Goal: Task Accomplishment & Management: Manage account settings

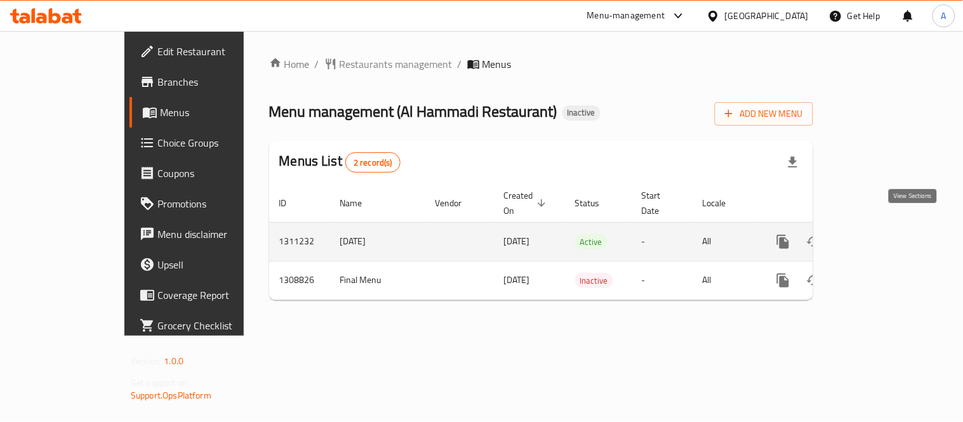
click at [882, 234] on icon "enhanced table" at bounding box center [874, 241] width 15 height 15
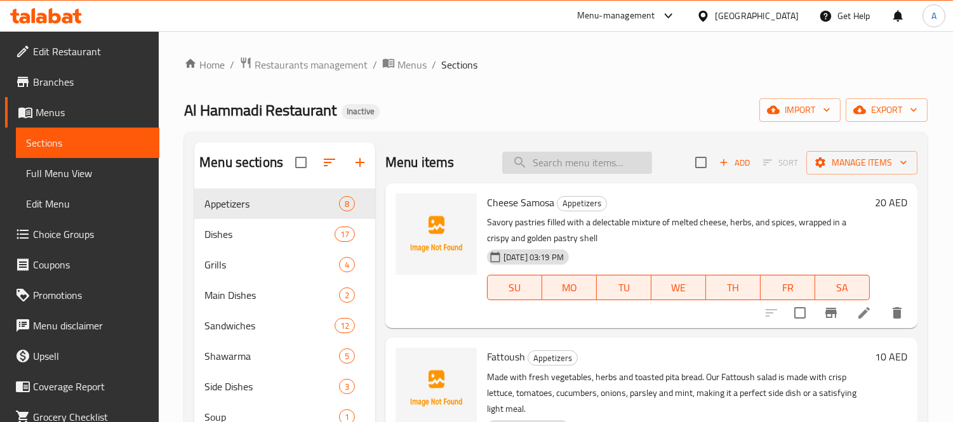
click at [543, 156] on input "search" at bounding box center [577, 163] width 150 height 22
paste input "Abo Al Hol"
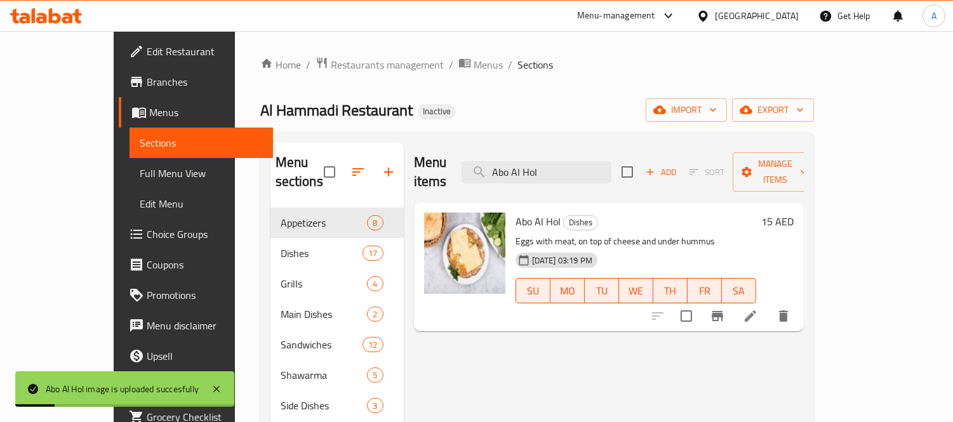
drag, startPoint x: 608, startPoint y: 166, endPoint x: 414, endPoint y: 163, distance: 194.3
click at [414, 163] on div "Menu items Abo Al Hol Add Sort Manage items" at bounding box center [609, 172] width 390 height 60
paste input "rabic Chicken Shawarma"
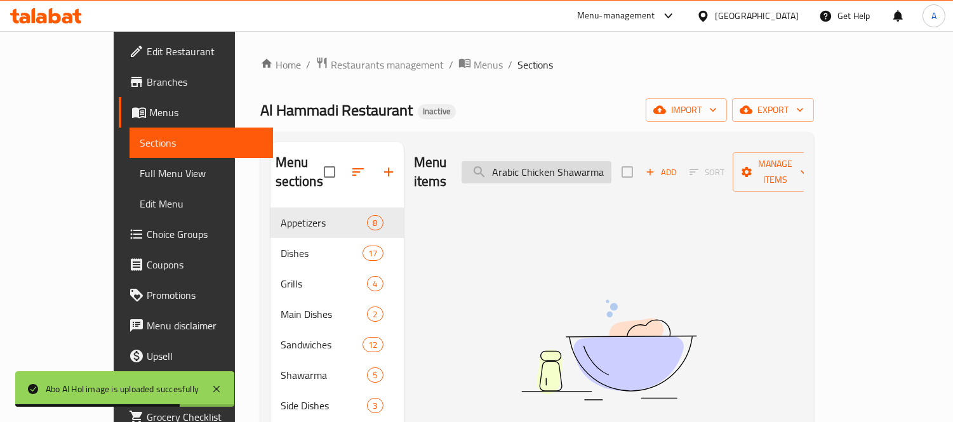
drag, startPoint x: 561, startPoint y: 163, endPoint x: 523, endPoint y: 163, distance: 38.1
click at [523, 163] on input "Arabic Chicken Shawarma" at bounding box center [537, 172] width 150 height 22
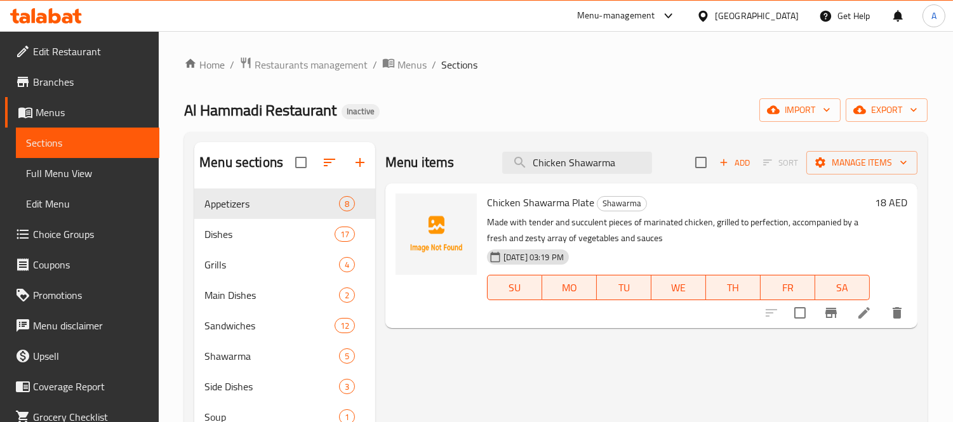
drag, startPoint x: 567, startPoint y: 164, endPoint x: 494, endPoint y: 150, distance: 74.2
click at [494, 150] on div "Menu items Chicken Shawarma Add Sort Manage items" at bounding box center [651, 162] width 532 height 41
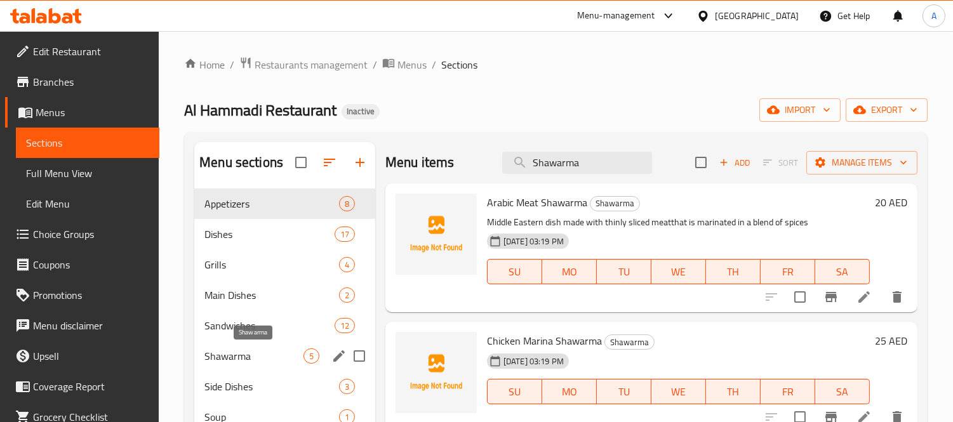
type input "Shawarma"
click at [276, 359] on span "Shawarma" at bounding box center [253, 356] width 99 height 15
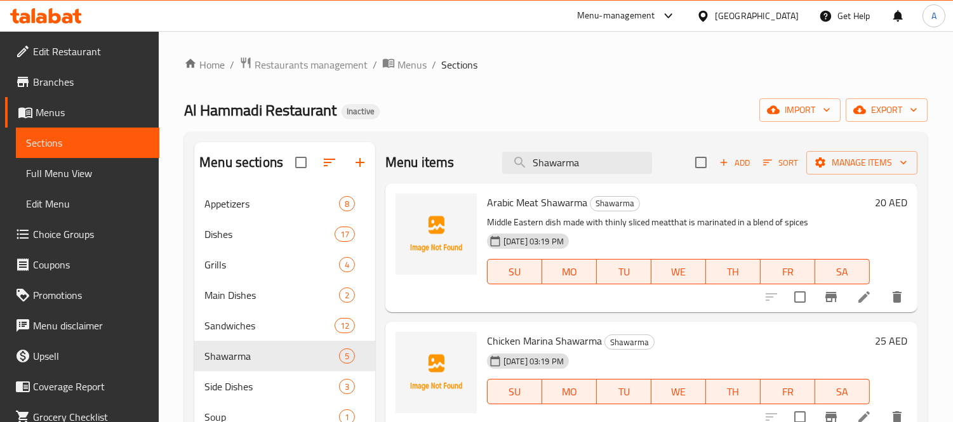
drag, startPoint x: 579, startPoint y: 162, endPoint x: 448, endPoint y: 141, distance: 133.1
click at [449, 141] on div "Menu sections Appetizers 8 Dishes 17 Grills 4 Main Dishes 2 Sandwiches 12 Shawa…" at bounding box center [555, 353] width 743 height 443
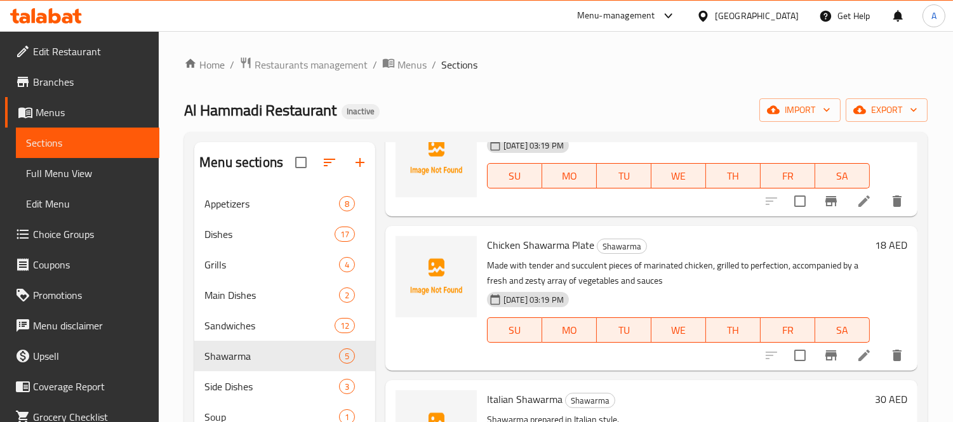
scroll to position [280, 0]
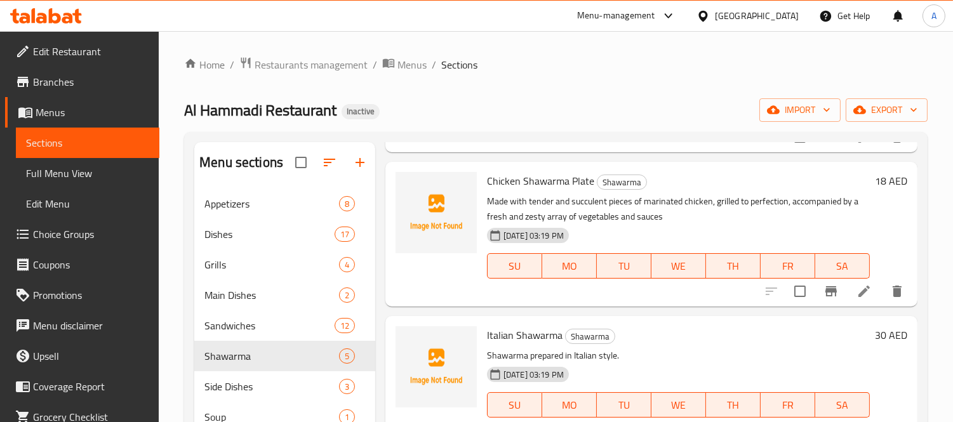
click at [524, 185] on span "Chicken Shawarma Plate" at bounding box center [540, 180] width 107 height 19
copy h6 "Chicken Shawarma Plate"
click at [568, 175] on span "Chicken Shawarma Plate" at bounding box center [540, 180] width 107 height 19
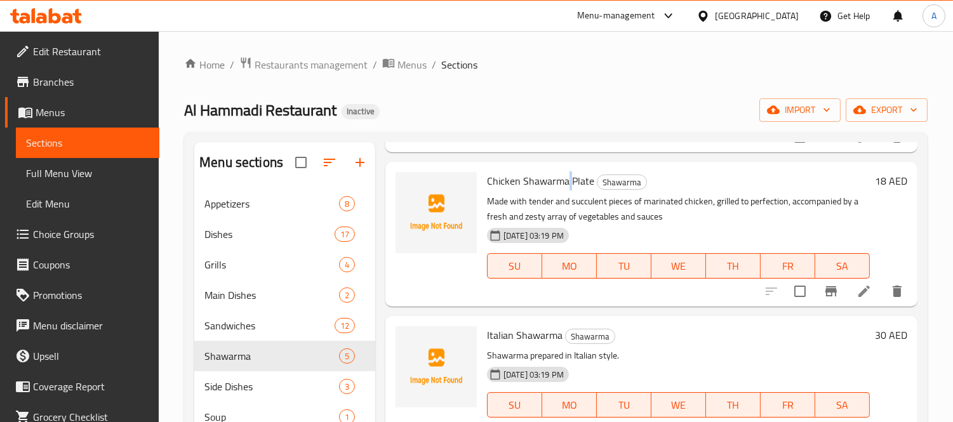
click at [568, 175] on span "Chicken Shawarma Plate" at bounding box center [540, 180] width 107 height 19
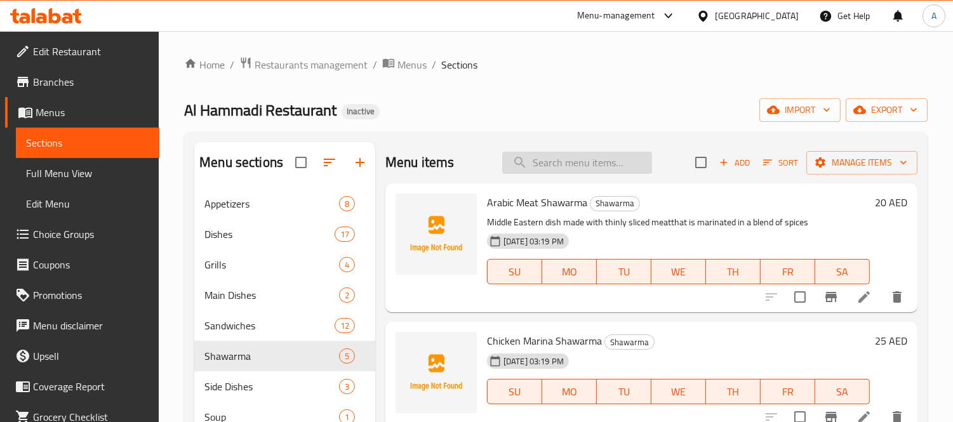
click at [569, 164] on input "search" at bounding box center [577, 163] width 150 height 22
paste input "Arabic Meat Shawarma"
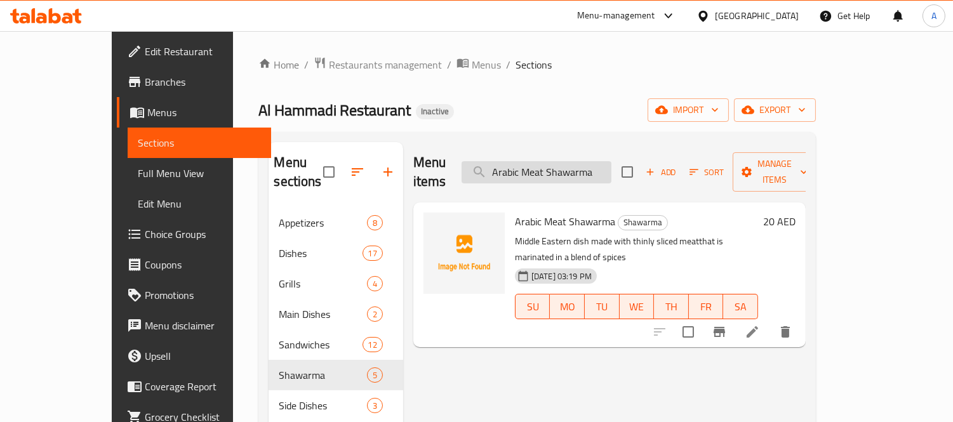
click at [610, 161] on input "Arabic Meat Shawarma" at bounding box center [537, 172] width 150 height 22
paste input "Salad"
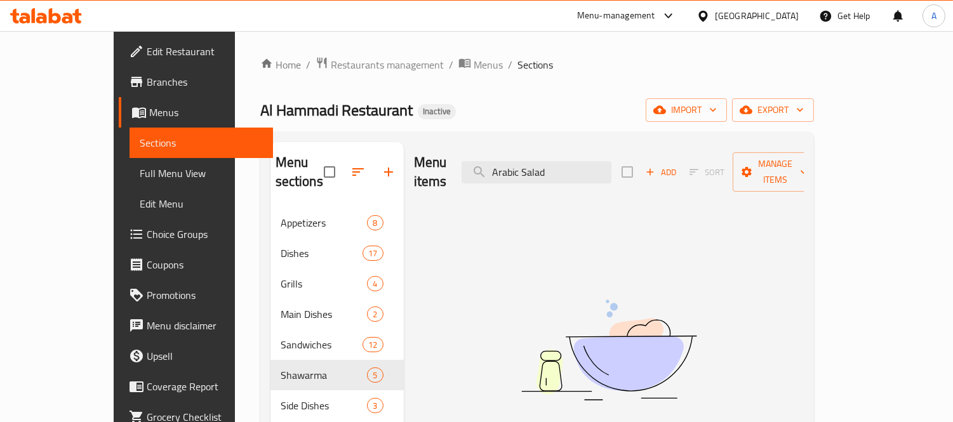
drag, startPoint x: 562, startPoint y: 166, endPoint x: 504, endPoint y: 181, distance: 59.6
click at [504, 181] on div "Menu items Arabic Salad Add Sort Manage items" at bounding box center [609, 172] width 390 height 60
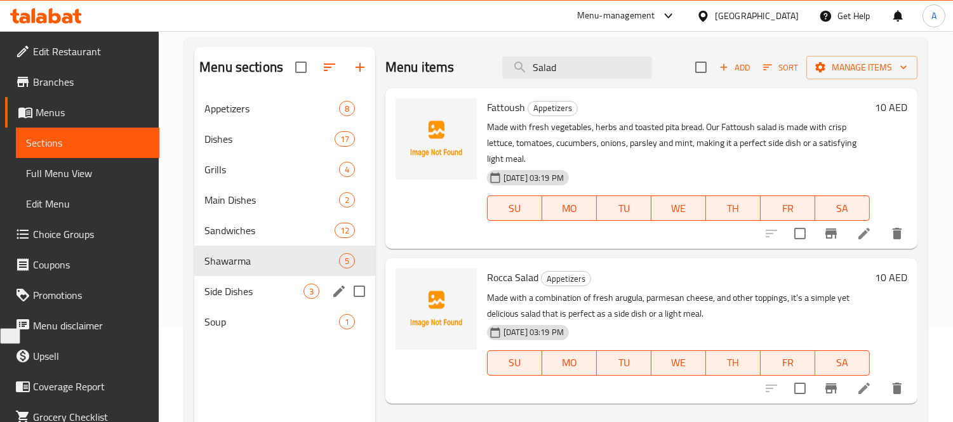
scroll to position [70, 0]
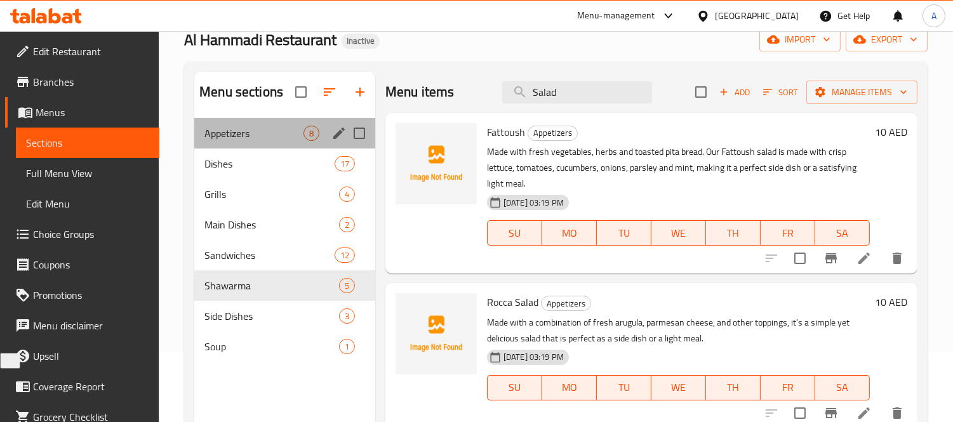
click at [267, 147] on div "Appetizers 8" at bounding box center [284, 133] width 181 height 30
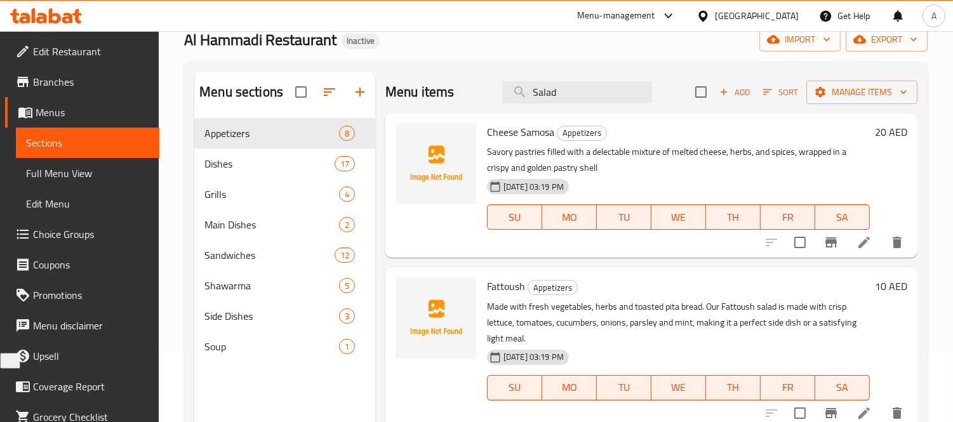
drag, startPoint x: 594, startPoint y: 91, endPoint x: 387, endPoint y: 102, distance: 206.6
click at [387, 102] on div "Menu items Salad Add Sort Manage items" at bounding box center [651, 92] width 532 height 41
type input "="
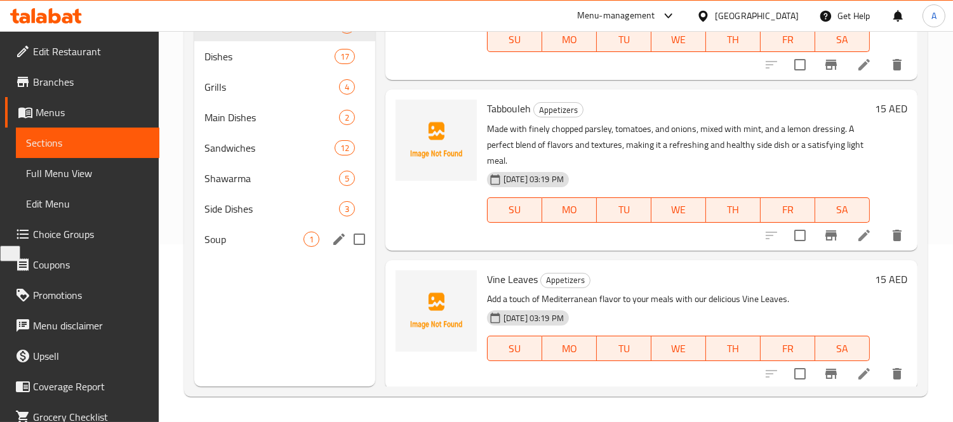
scroll to position [703, 0]
click at [238, 213] on span "Side Dishes" at bounding box center [253, 208] width 99 height 15
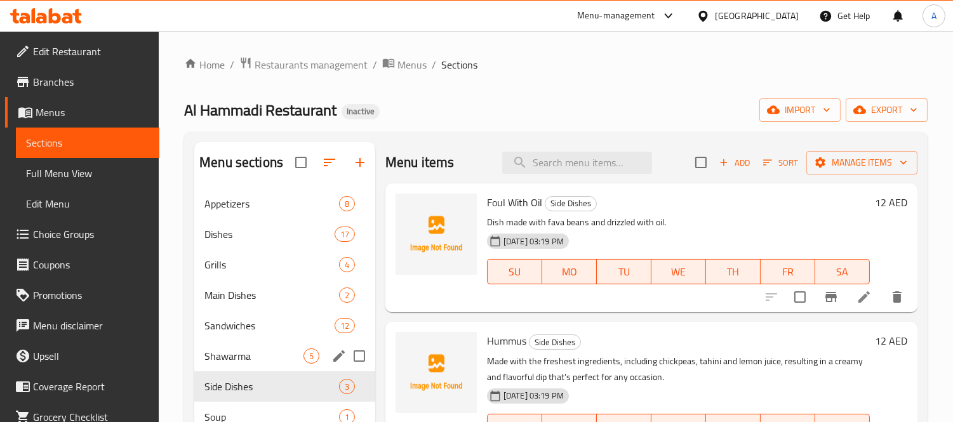
click at [253, 359] on span "Shawarma" at bounding box center [253, 356] width 99 height 15
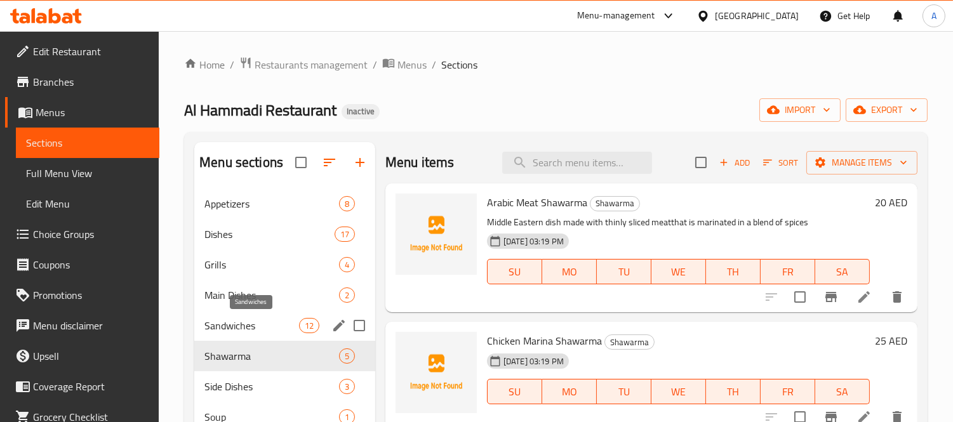
click at [243, 321] on span "Sandwiches" at bounding box center [251, 325] width 94 height 15
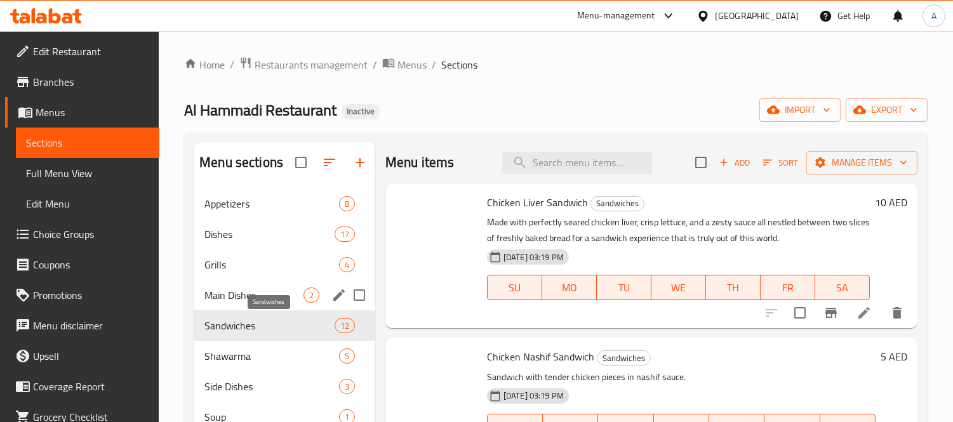
click at [242, 299] on span "Main Dishes" at bounding box center [253, 295] width 99 height 15
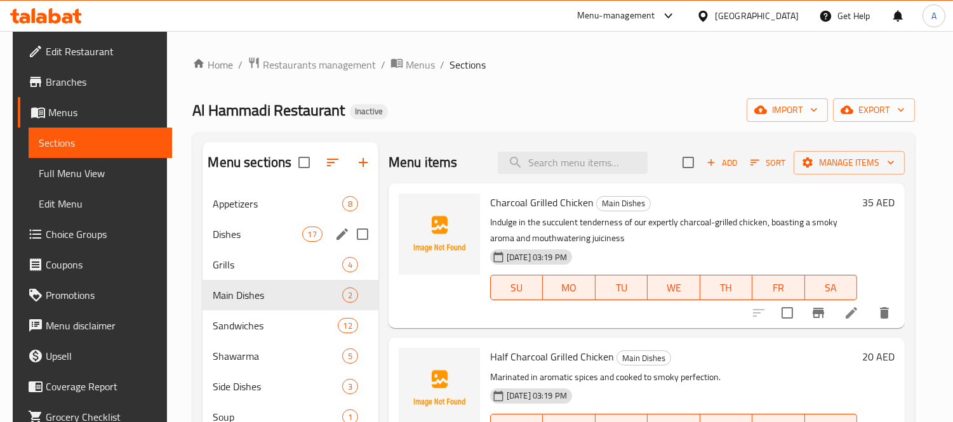
click at [237, 238] on span "Dishes" at bounding box center [257, 234] width 89 height 15
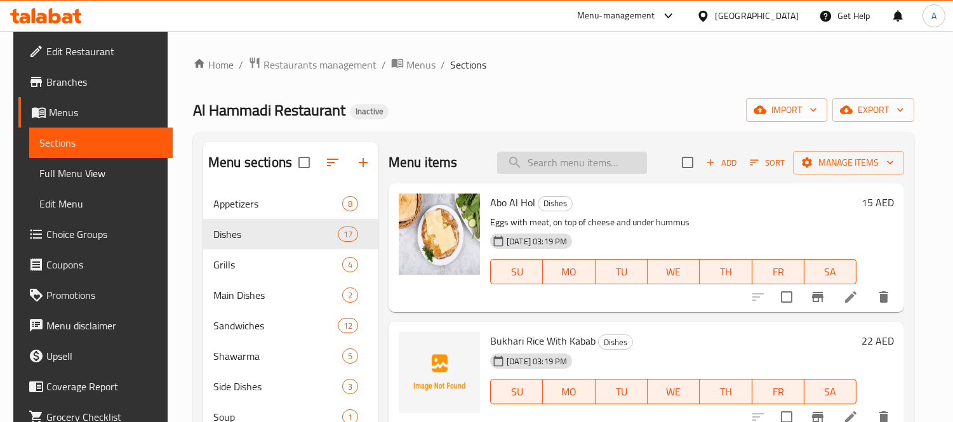
click at [561, 153] on input "search" at bounding box center [572, 163] width 150 height 22
paste input "Arabic Salad"
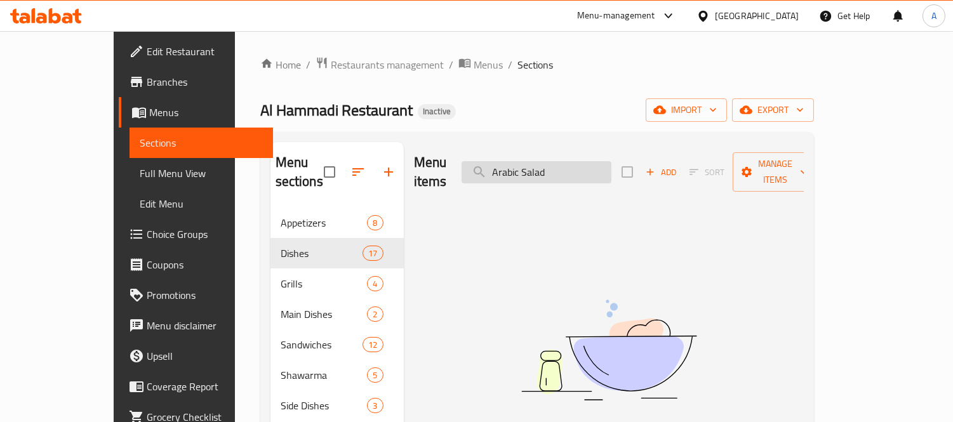
drag, startPoint x: 552, startPoint y: 160, endPoint x: 602, endPoint y: 161, distance: 49.5
click at [602, 161] on input "Arabic Salad" at bounding box center [537, 172] width 150 height 22
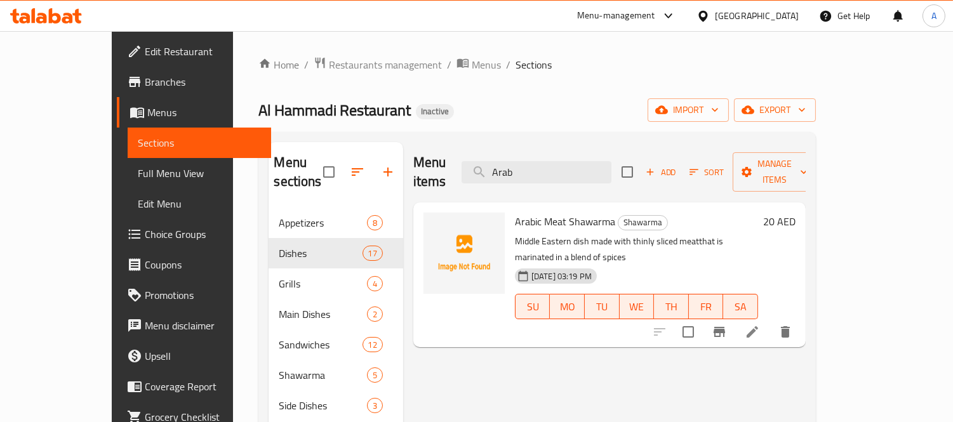
paste input "Baba Ghannouj"
drag, startPoint x: 566, startPoint y: 154, endPoint x: 482, endPoint y: 159, distance: 83.3
click at [482, 159] on div "Menu items Arab Add Sort Manage items" at bounding box center [609, 172] width 392 height 60
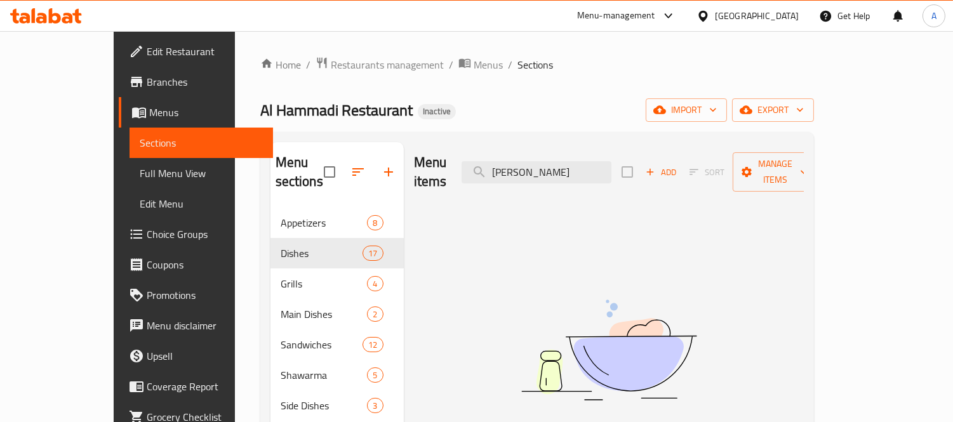
drag, startPoint x: 565, startPoint y: 161, endPoint x: 416, endPoint y: 159, distance: 149.2
click at [420, 161] on div "Menu items Baba Add Sort Manage items" at bounding box center [609, 172] width 390 height 60
click at [611, 164] on input "Baba" at bounding box center [537, 172] width 150 height 22
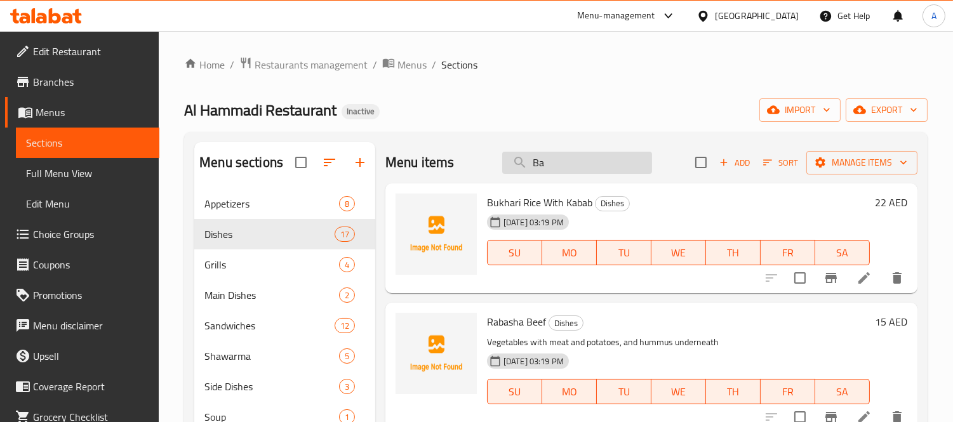
type input "Bab"
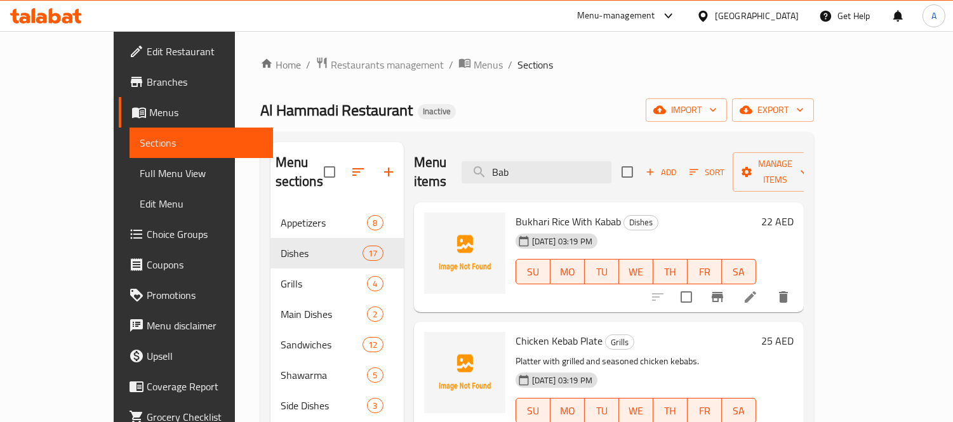
drag, startPoint x: 568, startPoint y: 157, endPoint x: 406, endPoint y: 134, distance: 162.9
click at [406, 135] on div "Menu sections Appetizers 8 Dishes 17 Grills 4 Main Dishes 2 Sandwiches 12 Shawa…" at bounding box center [537, 353] width 554 height 443
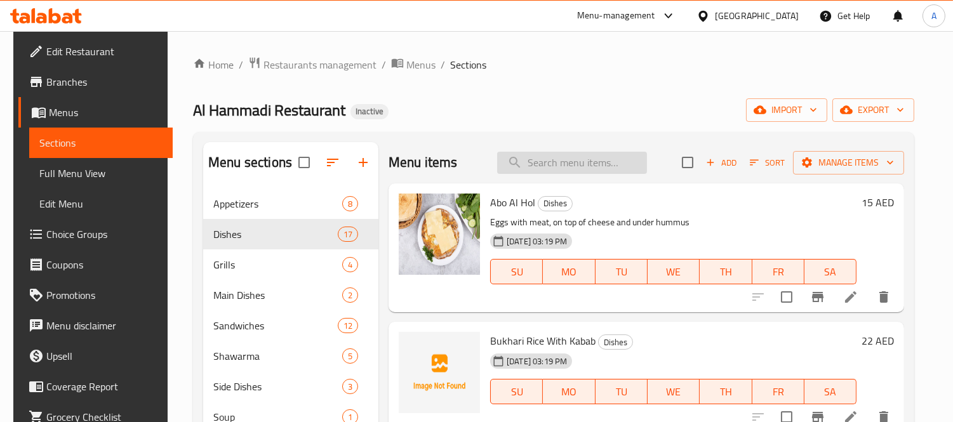
click at [570, 164] on input "search" at bounding box center [572, 163] width 150 height 22
paste input "Bukhari Rice With Kabab"
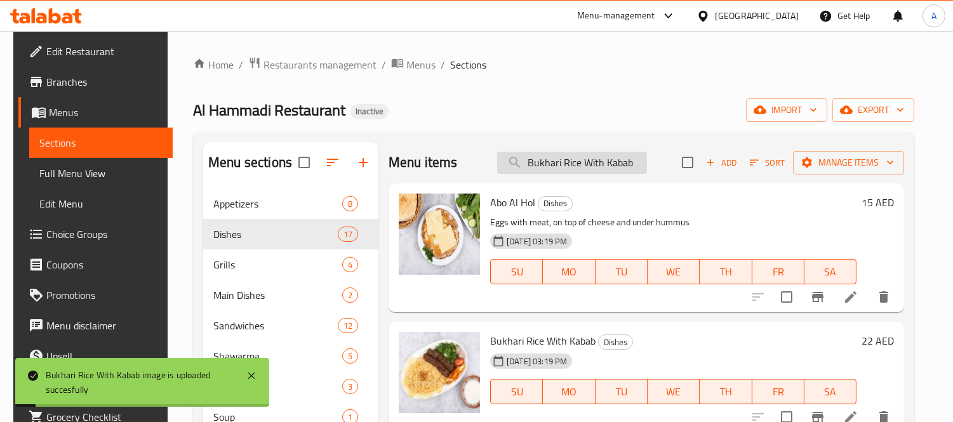
click at [613, 164] on input "Bukhari Rice With Kabab" at bounding box center [572, 163] width 150 height 22
paste input "Shish Tawook"
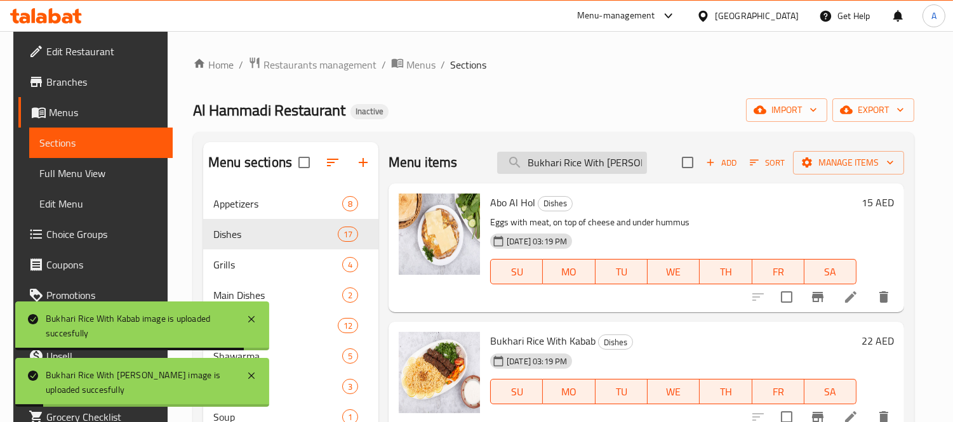
click at [596, 163] on input "Bukhari Rice With [PERSON_NAME]" at bounding box center [572, 163] width 150 height 22
paste input "Charcoal Grilled Chicken"
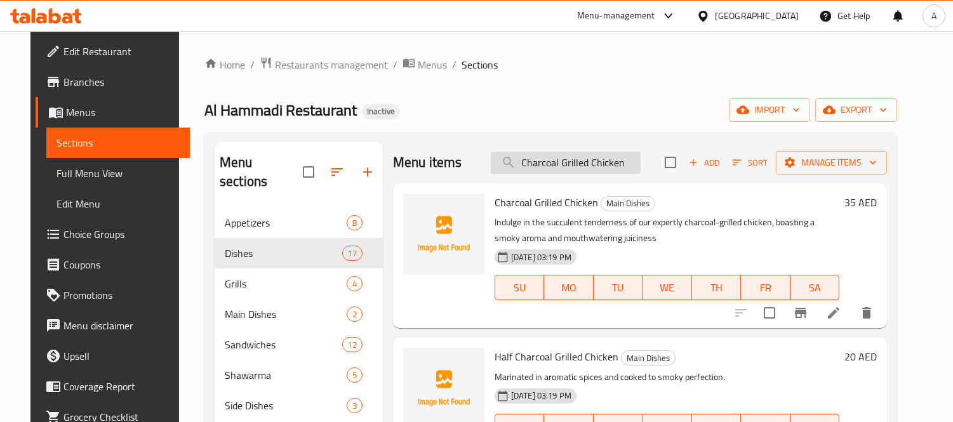
click at [631, 157] on input "Charcoal Grilled Chicken" at bounding box center [566, 163] width 150 height 22
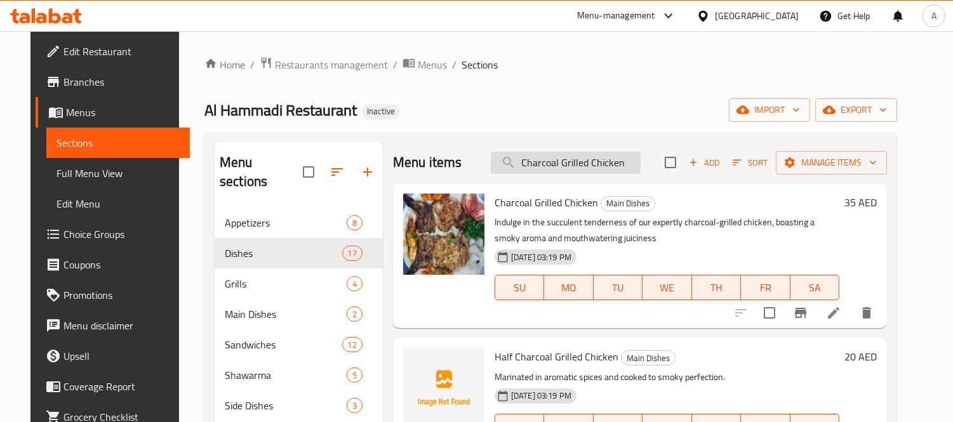
click at [599, 161] on input "Charcoal Grilled Chicken" at bounding box center [566, 163] width 150 height 22
paste input "eese Samosa"
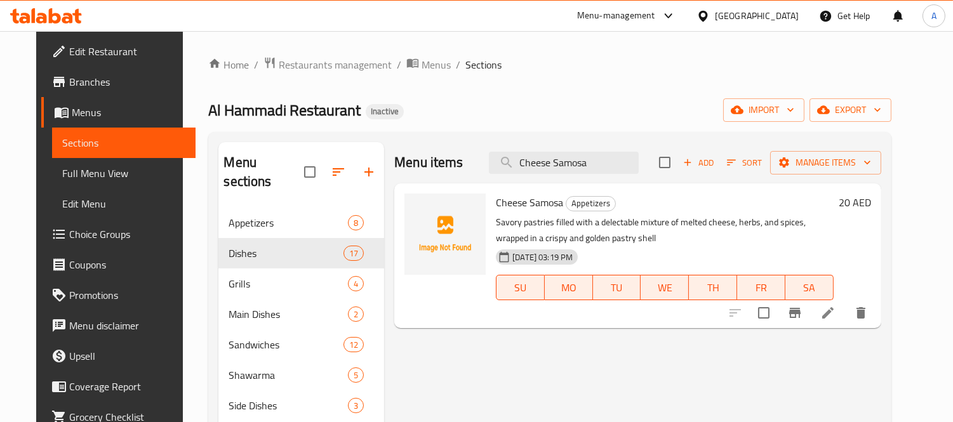
click at [514, 199] on span "Cheese Samosa" at bounding box center [529, 202] width 67 height 19
copy h6 "Cheese Samosa"
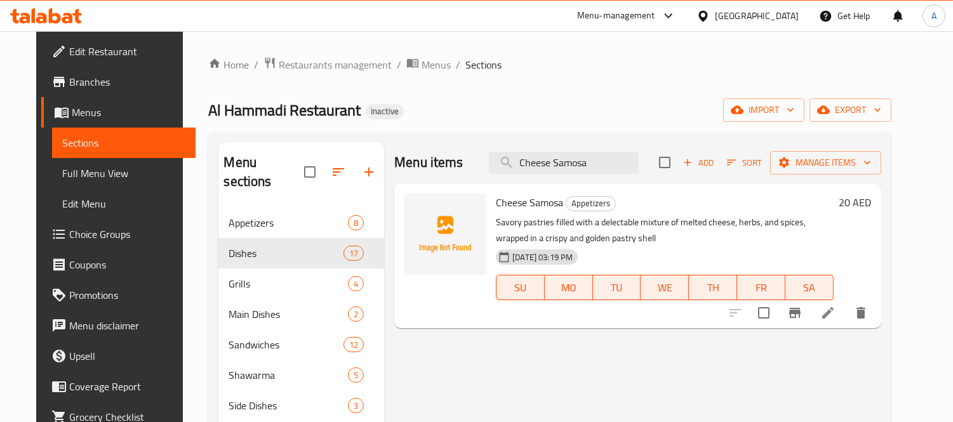
drag, startPoint x: 620, startPoint y: 166, endPoint x: 441, endPoint y: 117, distance: 185.6
click at [441, 117] on div "Home / Restaurants management / Menus / Sections Al Hammadi Restaurant Inactive…" at bounding box center [549, 316] width 682 height 518
paste input "icken Kebab Plate"
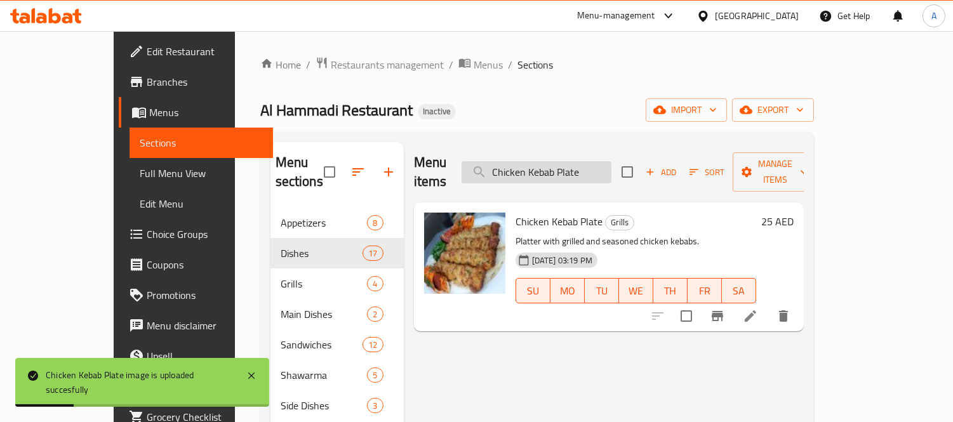
click at [603, 165] on input "Chicken Kebab Plate" at bounding box center [537, 172] width 150 height 22
paste input "Liver Sandwich"
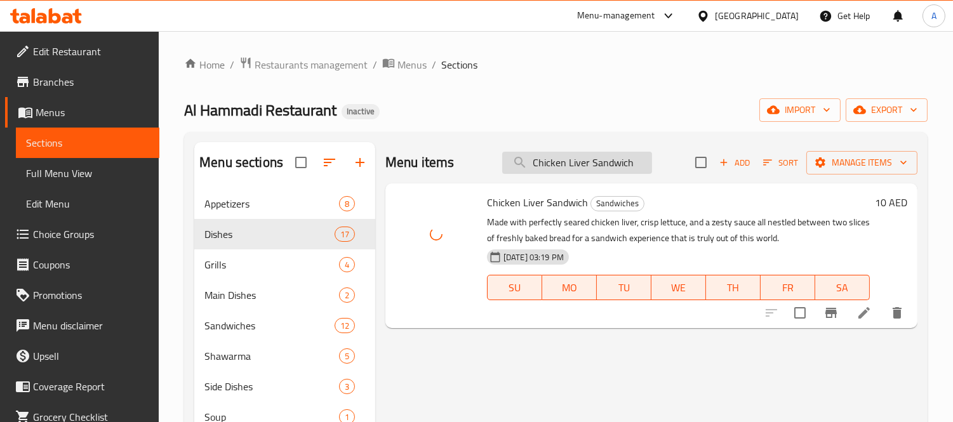
click at [583, 165] on input "Chicken Liver Sandwich" at bounding box center [577, 163] width 150 height 22
paste input "search"
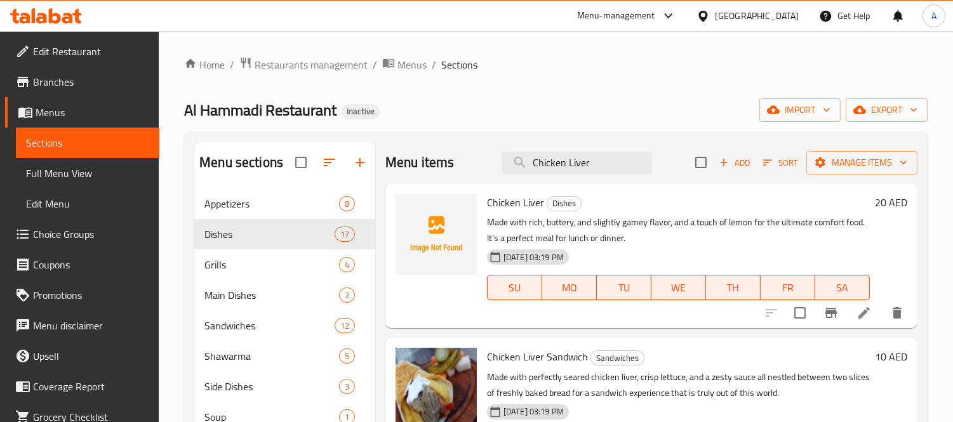
click at [517, 207] on span "Chicken Liver" at bounding box center [515, 202] width 57 height 19
copy h6 "Chicken Liver"
drag, startPoint x: 607, startPoint y: 157, endPoint x: 400, endPoint y: 115, distance: 211.2
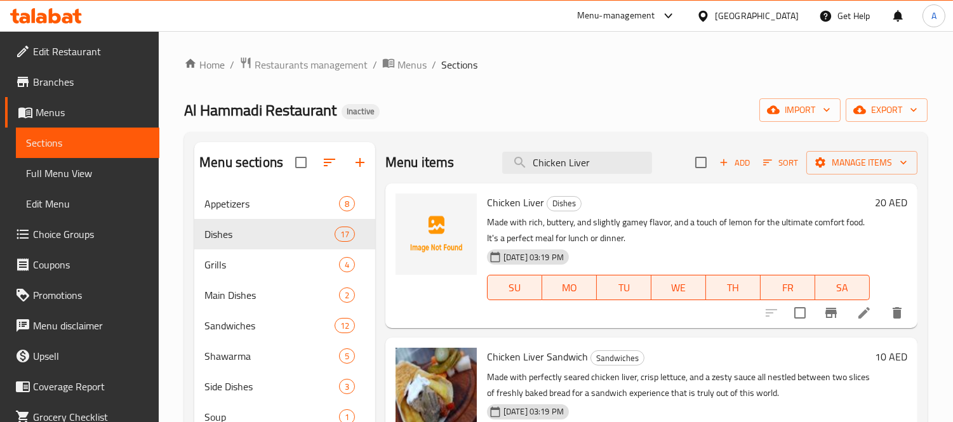
click at [400, 115] on div "Home / Restaurants management / Menus / Sections Al Hammadi Restaurant Inactive…" at bounding box center [555, 316] width 743 height 518
paste input "Marina Shawarma"
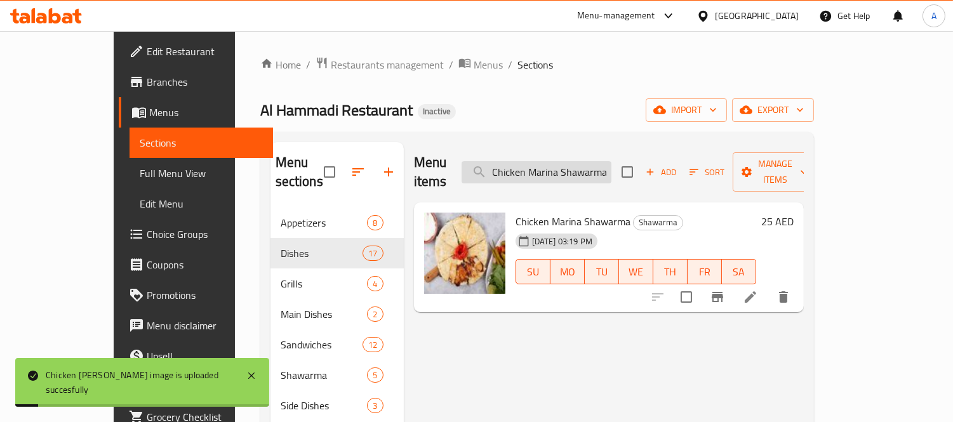
click at [568, 165] on input "Chicken Marina Shawarma" at bounding box center [537, 172] width 150 height 22
paste input "Nashif Sandwich"
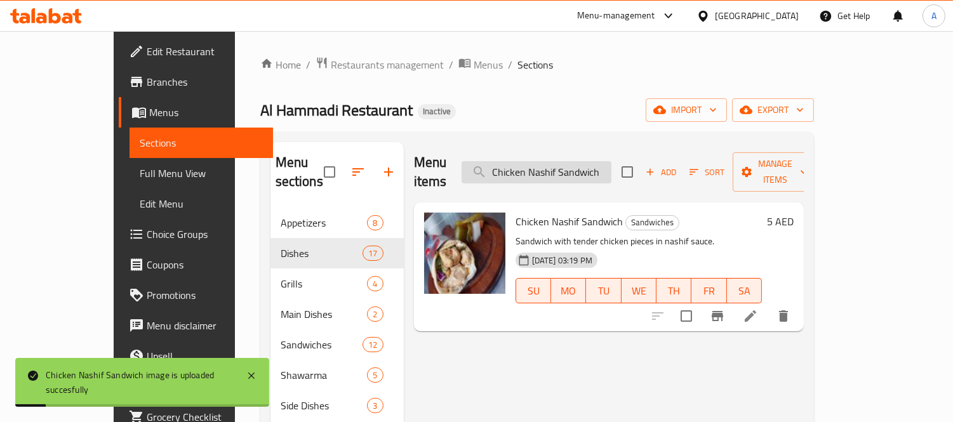
click at [561, 161] on input "Chicken Nashif Sandwich" at bounding box center [537, 172] width 150 height 22
paste input "search"
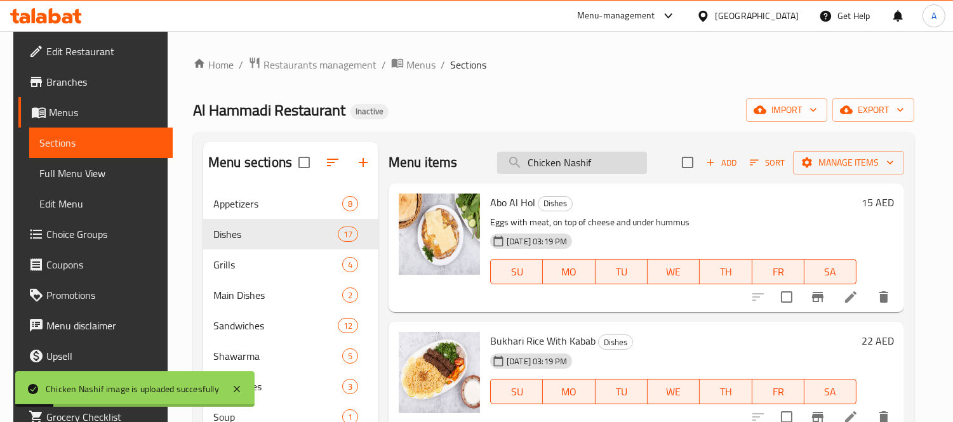
click at [553, 156] on input "Chicken Nashif" at bounding box center [572, 163] width 150 height 22
paste input "rispy Sandwich"
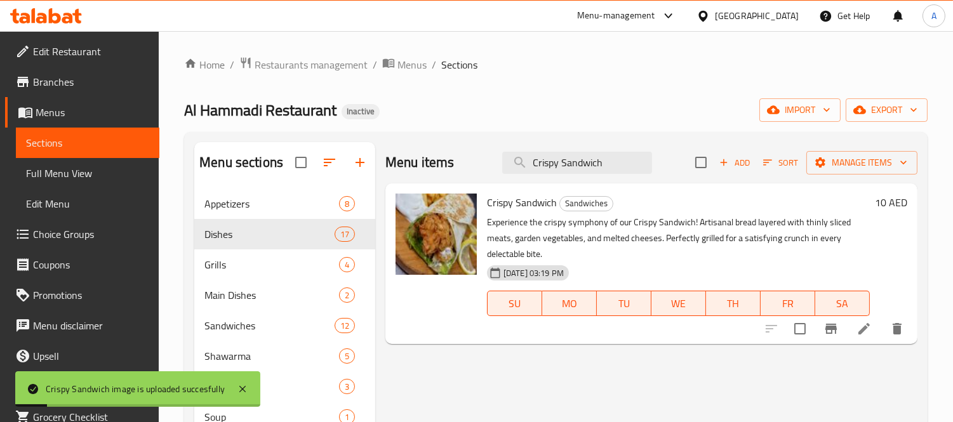
drag, startPoint x: 613, startPoint y: 159, endPoint x: 364, endPoint y: 136, distance: 249.9
click at [364, 136] on div "Menu sections Appetizers 8 Dishes 17 Grills 4 Main Dishes 2 Sandwiches 12 Shawa…" at bounding box center [555, 353] width 743 height 443
paste input "search"
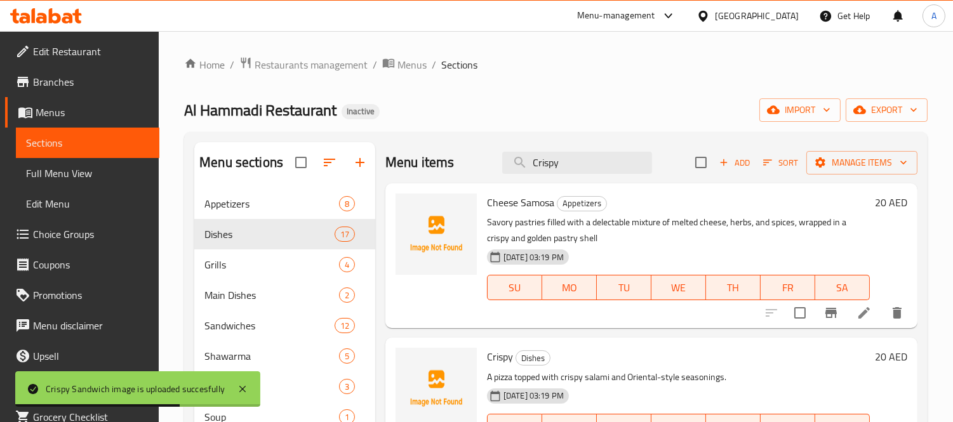
scroll to position [141, 0]
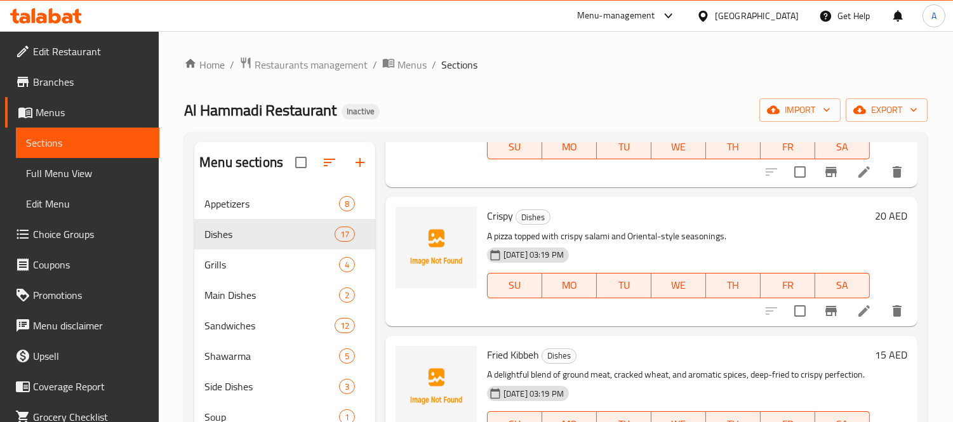
click at [500, 212] on span "Crispy" at bounding box center [500, 215] width 26 height 19
copy h6 "Crispy"
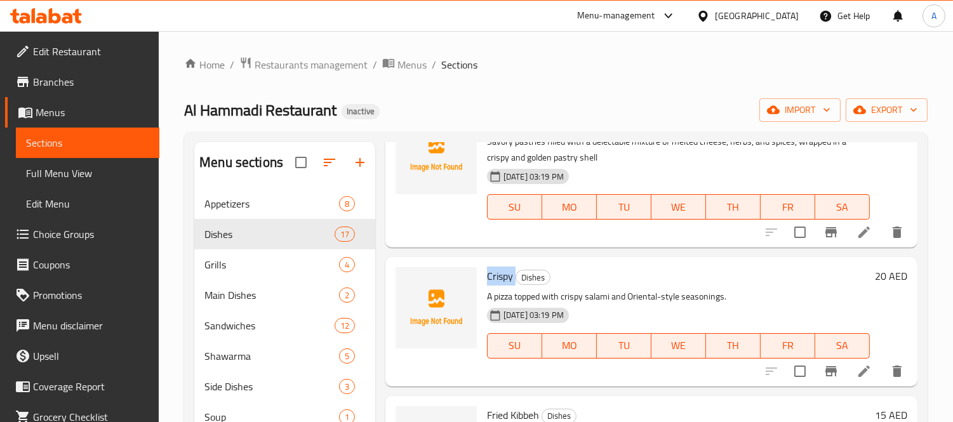
scroll to position [0, 0]
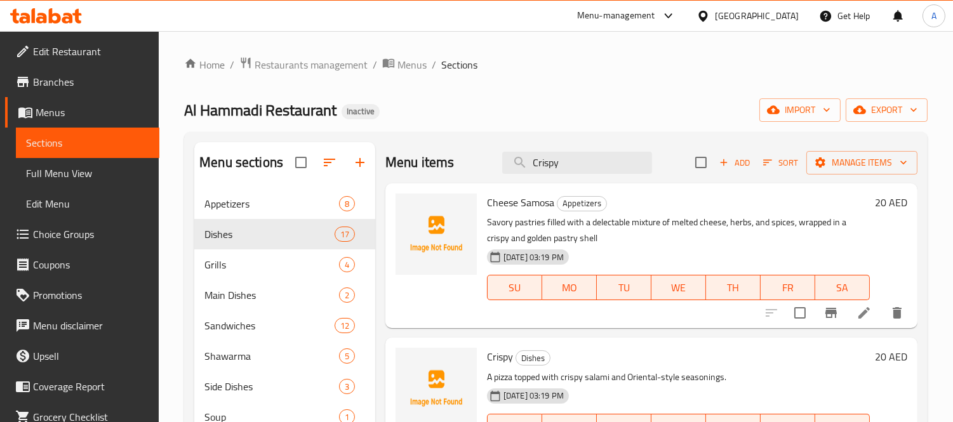
drag, startPoint x: 566, startPoint y: 170, endPoint x: 484, endPoint y: 157, distance: 82.9
click at [484, 157] on div "Menu items Crispy Add Sort Manage items" at bounding box center [651, 162] width 532 height 41
paste input "Eggs With Cheese"
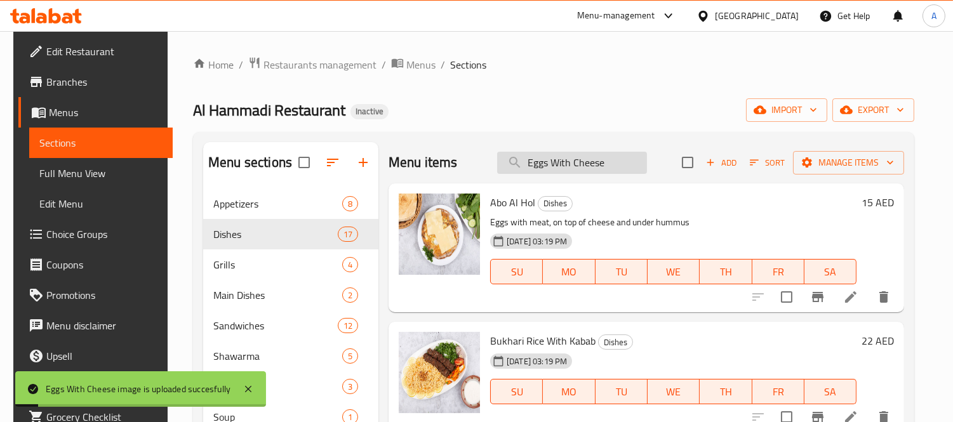
click at [608, 167] on input "Eggs With Cheese" at bounding box center [572, 163] width 150 height 22
paste input "Falafel Sandwich"
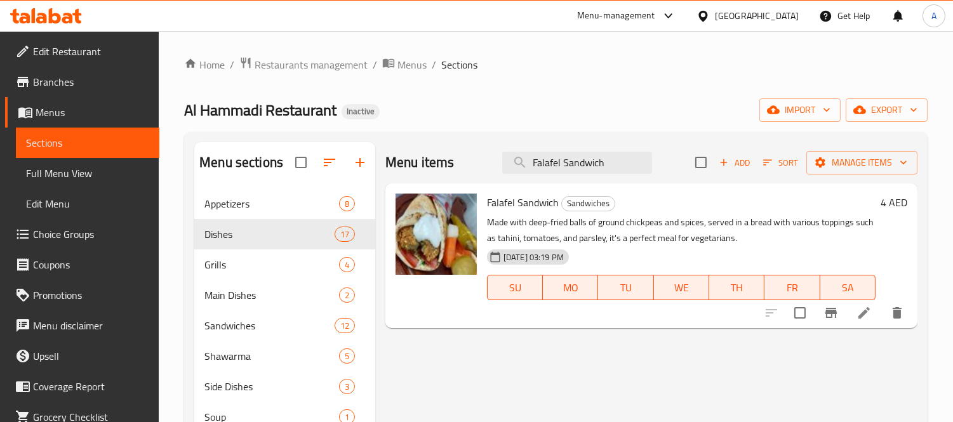
drag, startPoint x: 613, startPoint y: 169, endPoint x: 424, endPoint y: 164, distance: 189.3
click at [424, 164] on div "Menu items Falafel Sandwich Add Sort Manage items" at bounding box center [651, 162] width 532 height 41
paste input "tteh With Margarine"
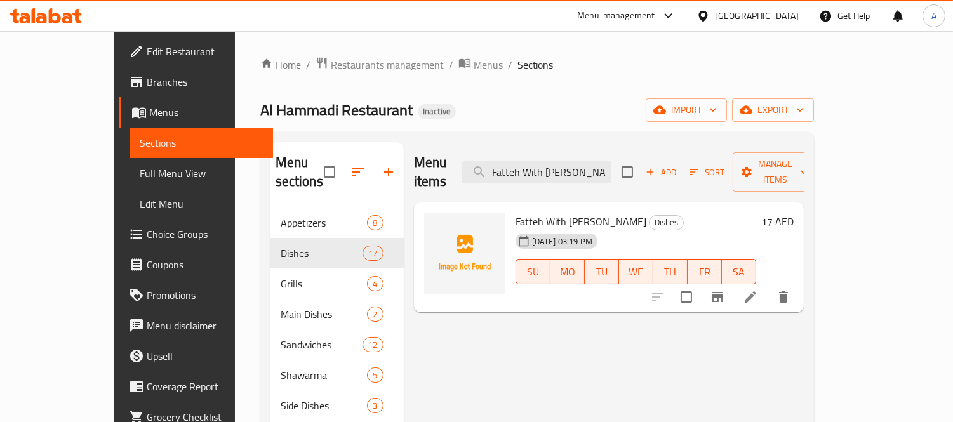
click at [569, 212] on span "Fatteh With [PERSON_NAME]" at bounding box center [581, 221] width 131 height 19
copy h6 "Margarine"
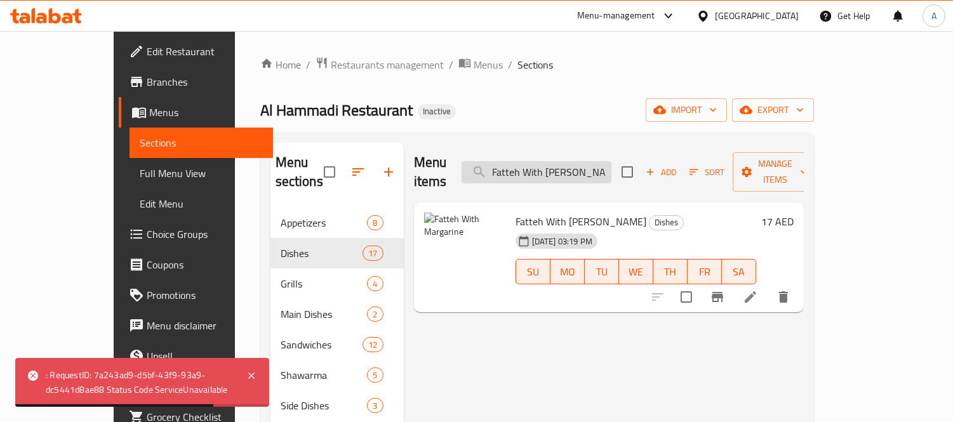
click at [584, 164] on input "Fatteh With [PERSON_NAME]" at bounding box center [537, 172] width 150 height 22
paste input "oush"
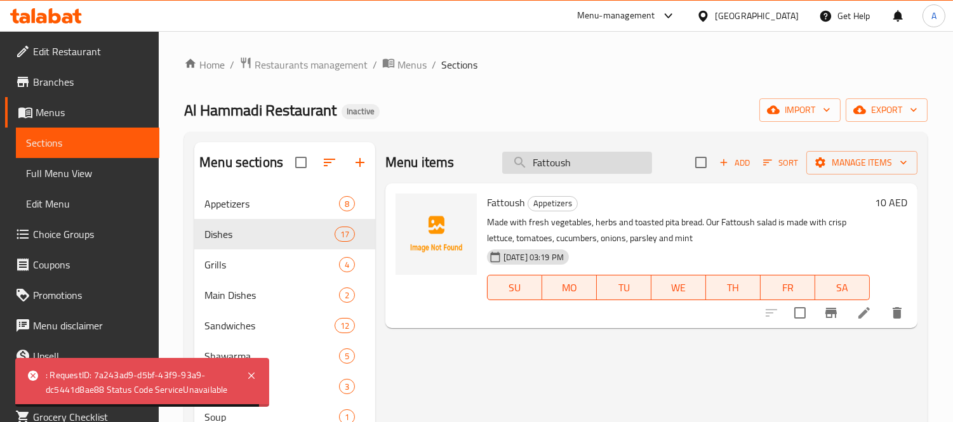
type input "Fatteh With [PERSON_NAME]"
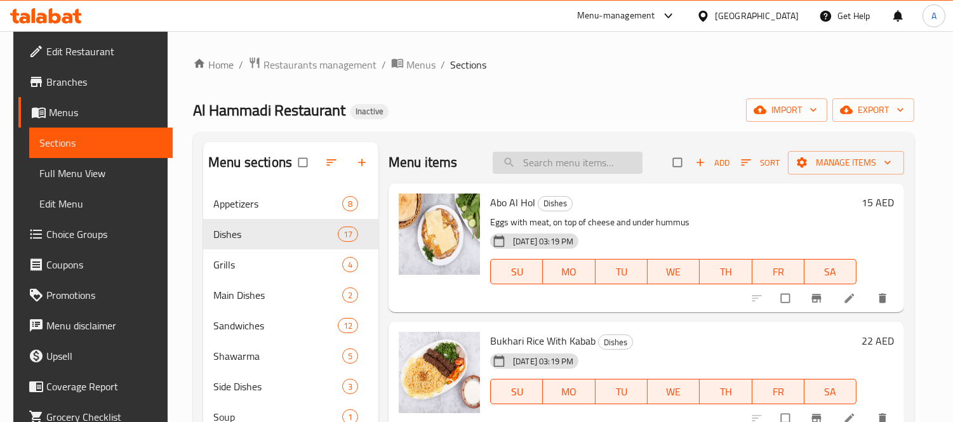
click at [561, 163] on input "search" at bounding box center [568, 163] width 150 height 22
paste input "Fattoush"
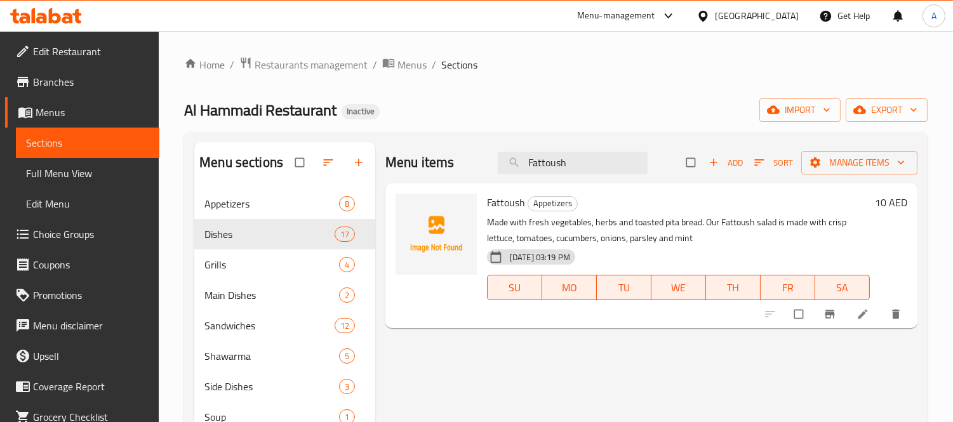
drag, startPoint x: 573, startPoint y: 171, endPoint x: 484, endPoint y: 162, distance: 88.8
click at [486, 163] on div "Menu items Fattoush Add Sort Manage items" at bounding box center [651, 162] width 532 height 41
paste input "eh With [PERSON_NAME]"
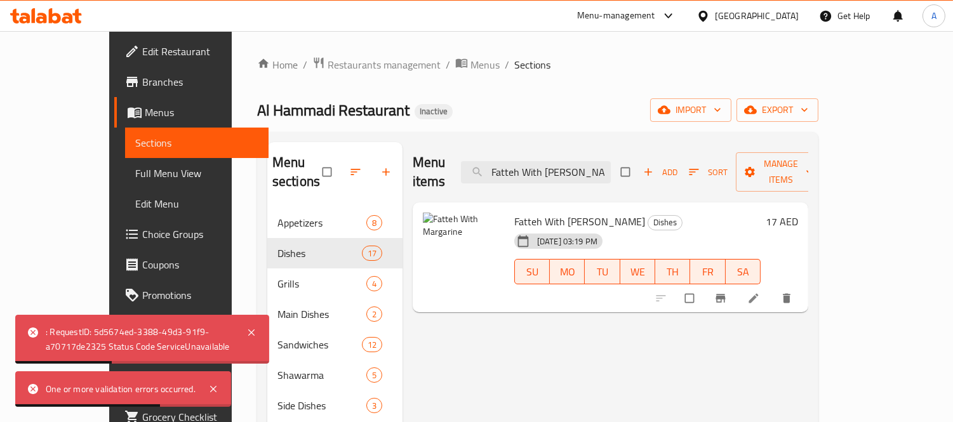
click at [569, 175] on div "Menu items Fatteh With Margarine Add Sort Manage items" at bounding box center [611, 172] width 396 height 60
click at [573, 161] on input "Fatteh With [PERSON_NAME]" at bounding box center [536, 172] width 150 height 22
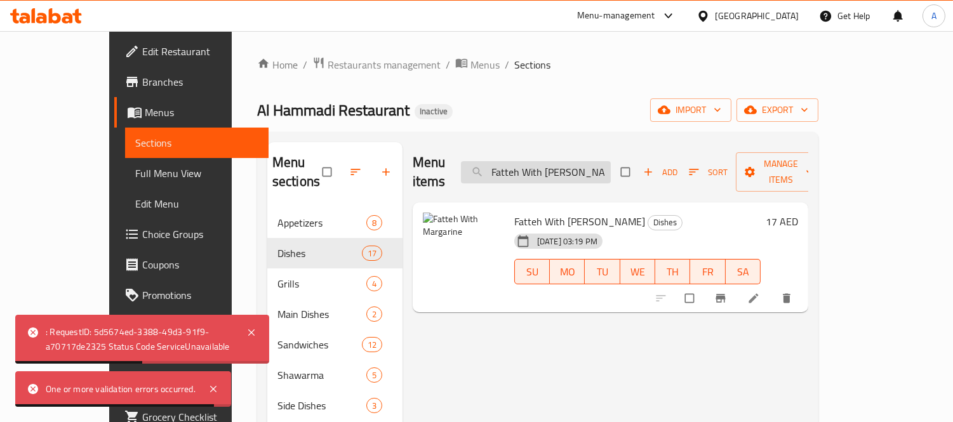
click at [573, 161] on input "Fatteh With [PERSON_NAME]" at bounding box center [536, 172] width 150 height 22
paste input "oush"
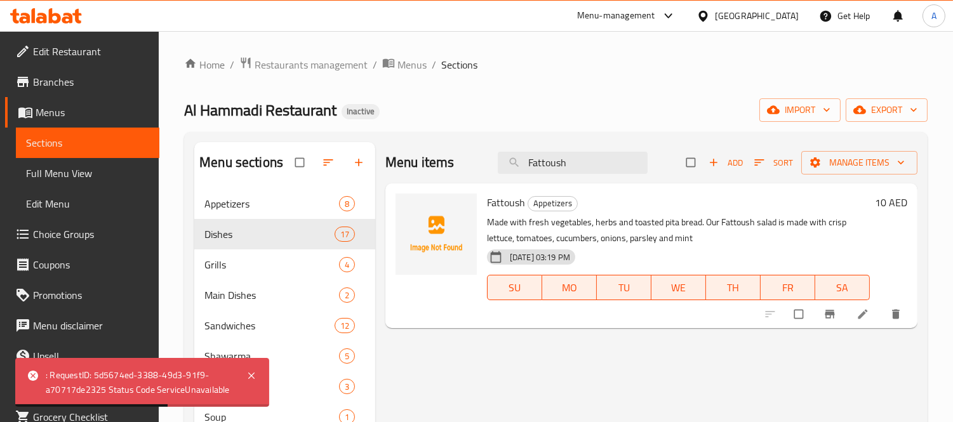
type input "Fattoush"
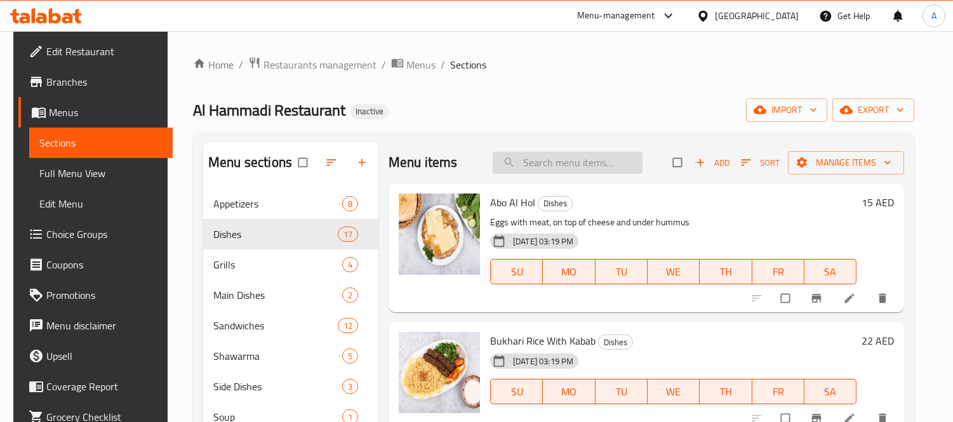
click at [542, 168] on input "search" at bounding box center [568, 163] width 150 height 22
paste input "Fattoush"
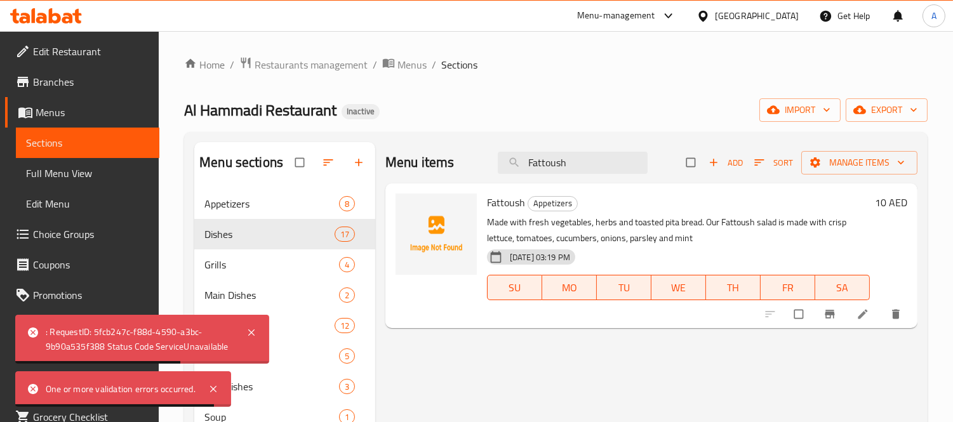
click at [497, 130] on div "Home / Restaurants management / Menus / Sections Al Hammadi Restaurant Inactive…" at bounding box center [555, 316] width 743 height 518
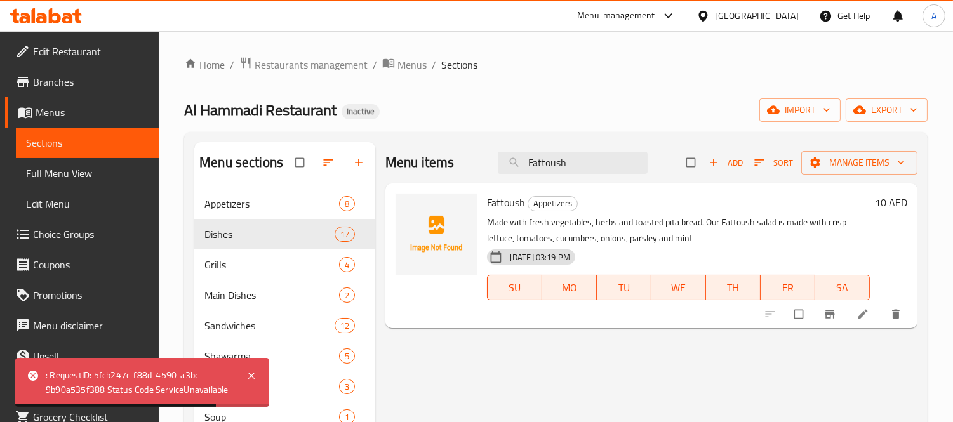
click at [207, 385] on div ": RequestID: 5fcb247c-f88d-4590-a3bc-9b90a535f388 Status Code ServiceUnavailable" at bounding box center [140, 382] width 188 height 29
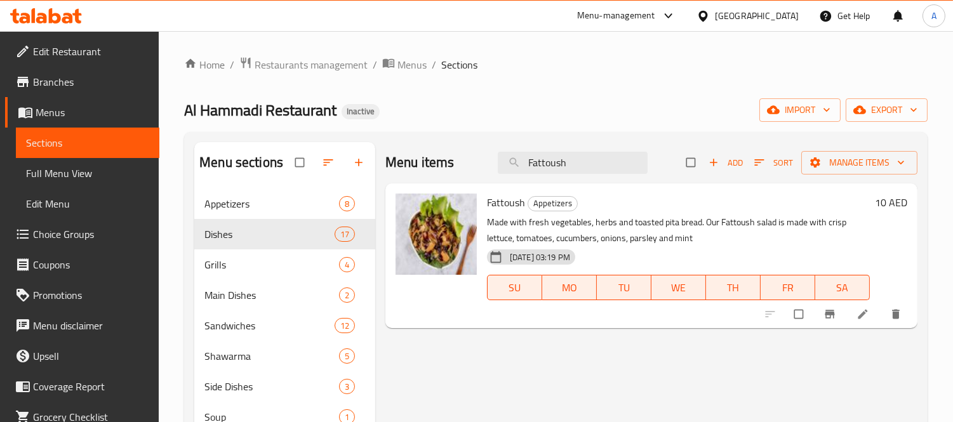
drag, startPoint x: 578, startPoint y: 161, endPoint x: 461, endPoint y: 157, distance: 116.9
click at [461, 157] on div "Menu items Fattoush Add Sort Manage items" at bounding box center [651, 162] width 532 height 41
paste input "eh With [PERSON_NAME]"
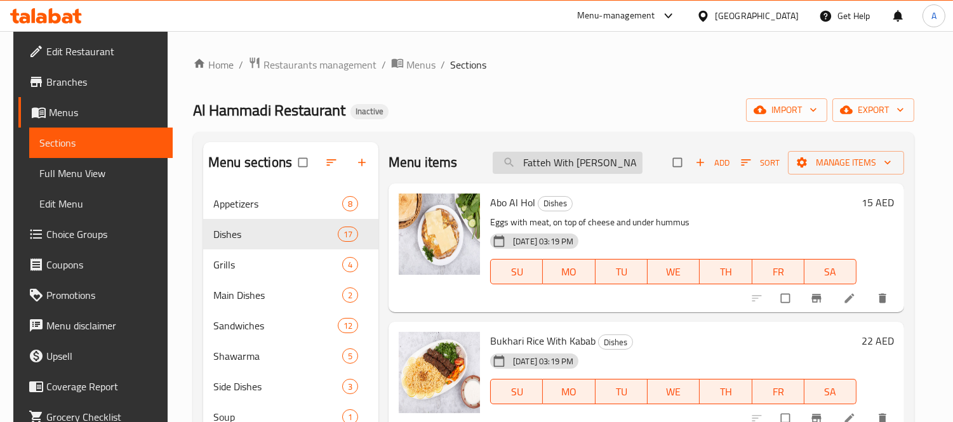
click at [603, 160] on input "Fatteh With [PERSON_NAME]" at bounding box center [568, 163] width 150 height 22
paste input "oul Sandwich"
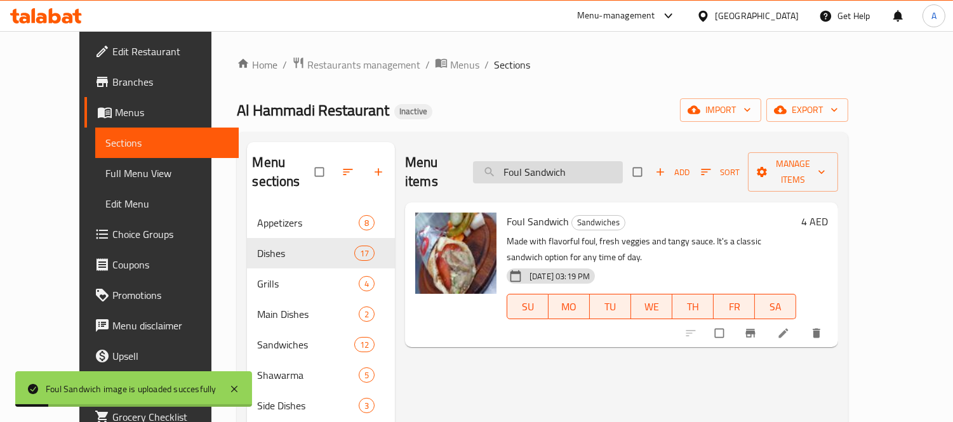
click at [576, 161] on input "Foul Sandwich" at bounding box center [548, 172] width 150 height 22
paste input "With Oil"
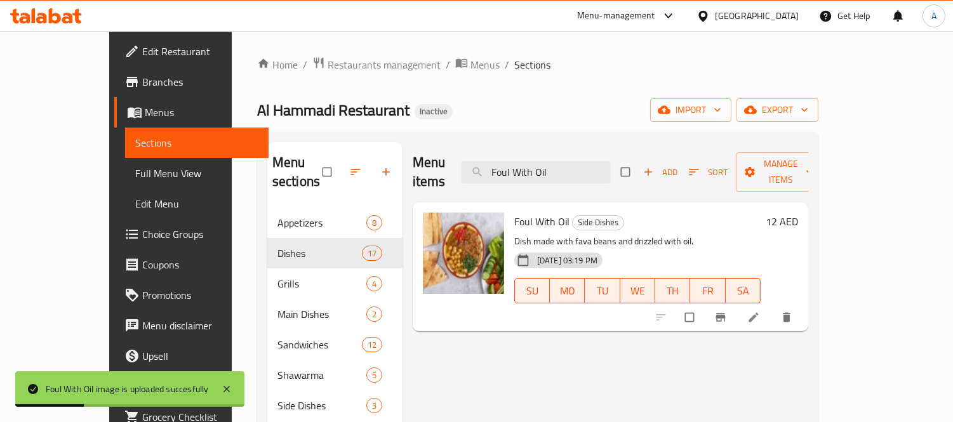
drag, startPoint x: 594, startPoint y: 166, endPoint x: 404, endPoint y: 143, distance: 191.9
click at [413, 143] on div "Menu items Foul With Oil Add Sort Manage items" at bounding box center [611, 172] width 396 height 60
paste input "ried Fries Sandwich"
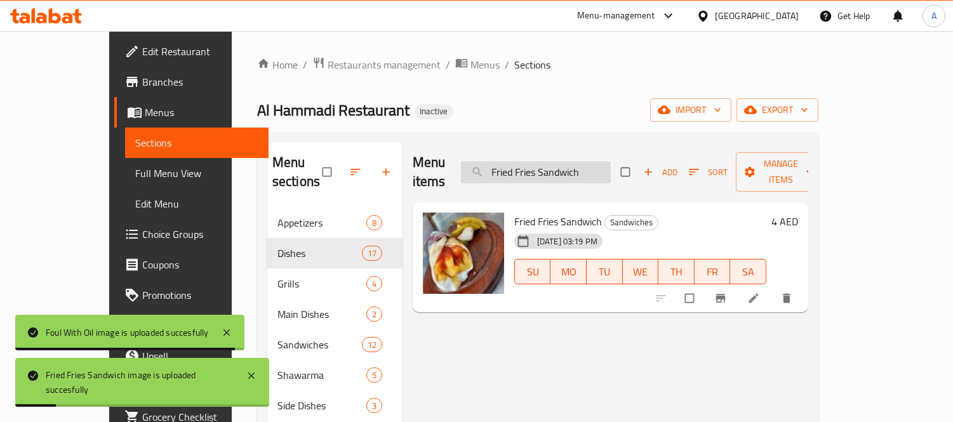
click at [591, 168] on input "Fried Fries Sandwich" at bounding box center [536, 172] width 150 height 22
paste input "Kibbe"
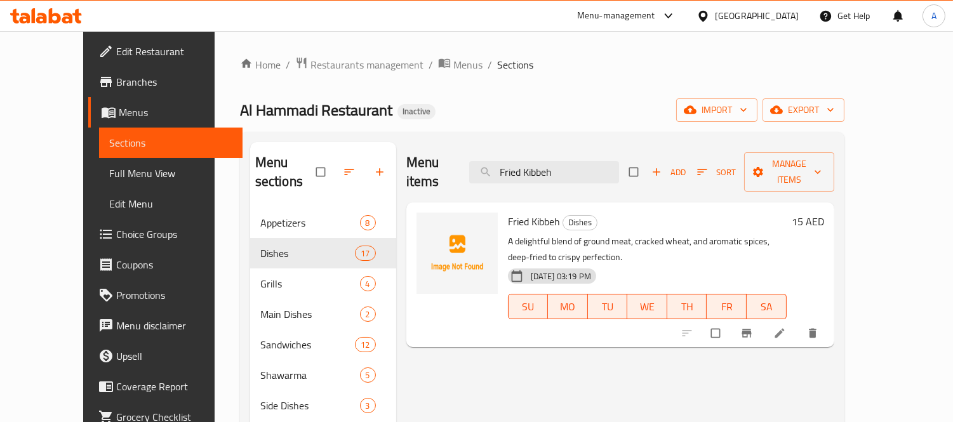
drag, startPoint x: 471, startPoint y: 171, endPoint x: 405, endPoint y: 168, distance: 66.1
click at [406, 168] on div "Menu items Fried Kibbeh Add Sort Manage items" at bounding box center [620, 172] width 428 height 60
paste input "Grilled Supreme Fis"
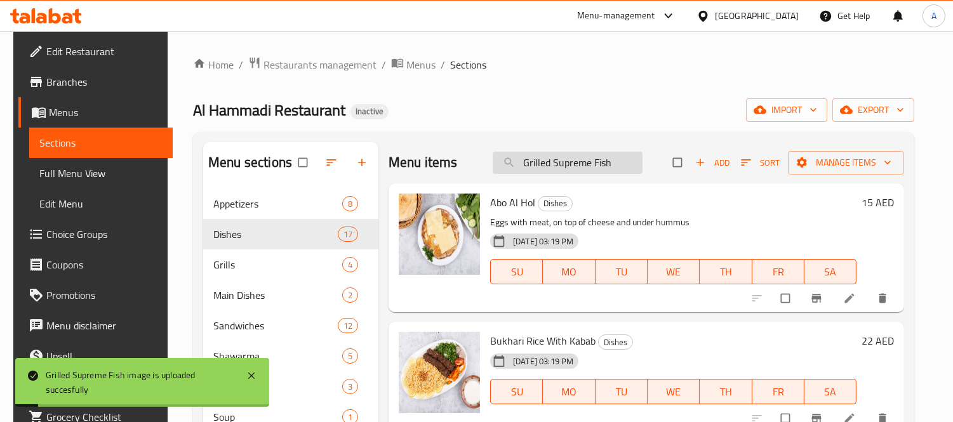
click at [579, 163] on input "Grilled Supreme Fish" at bounding box center [568, 163] width 150 height 22
paste input "Half Broasted Chicken"
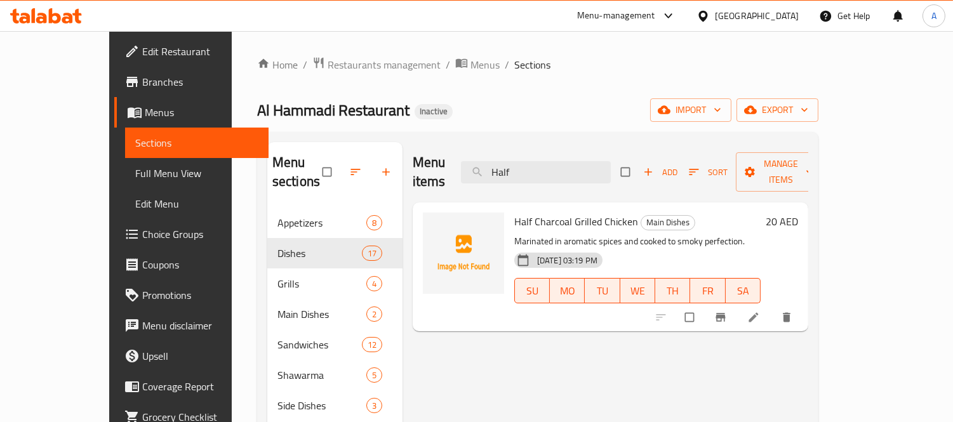
click at [535, 212] on span "Half Charcoal Grilled Chicken" at bounding box center [576, 221] width 124 height 19
copy h6 "Half Charcoal Grilled Chicken"
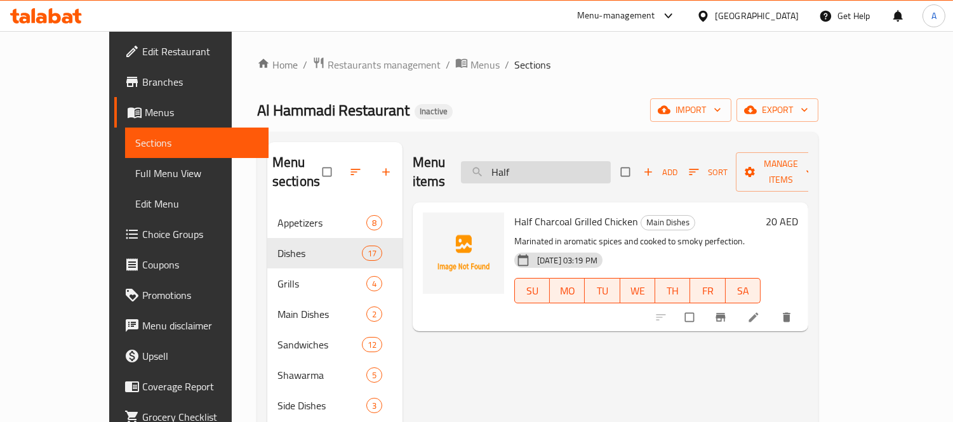
click at [566, 163] on input "Half" at bounding box center [536, 172] width 150 height 22
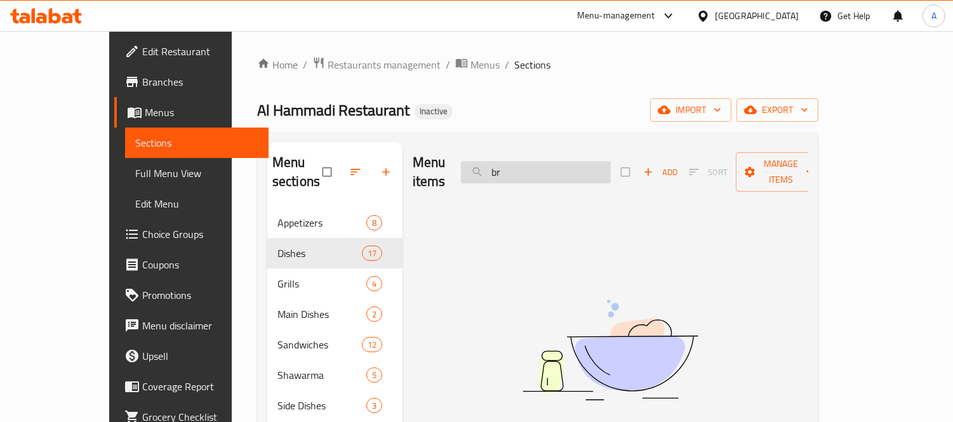
type input "b"
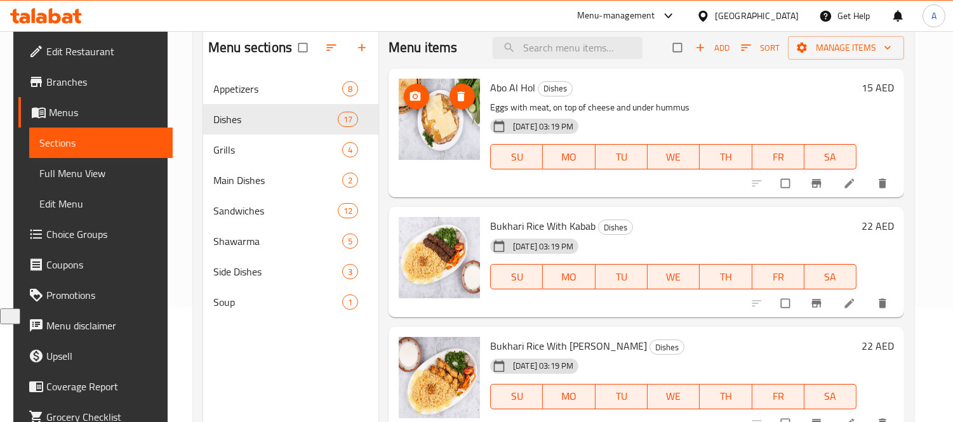
scroll to position [36, 0]
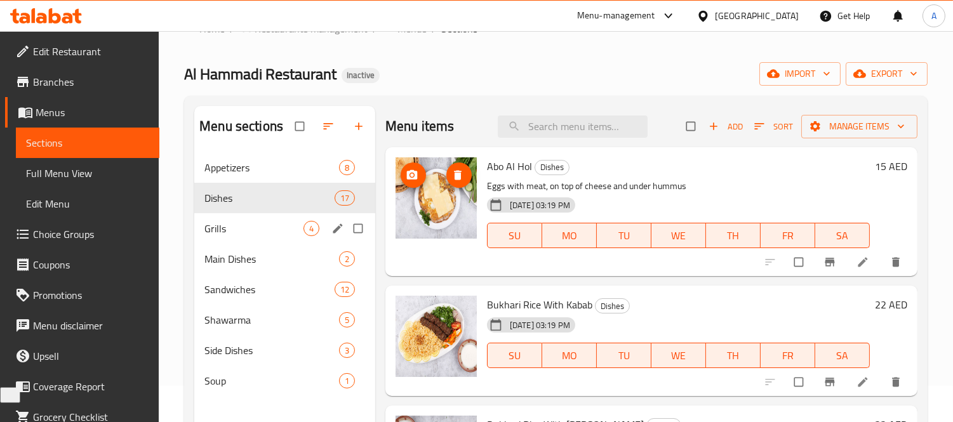
click at [239, 243] on div "Grills 4" at bounding box center [284, 228] width 181 height 30
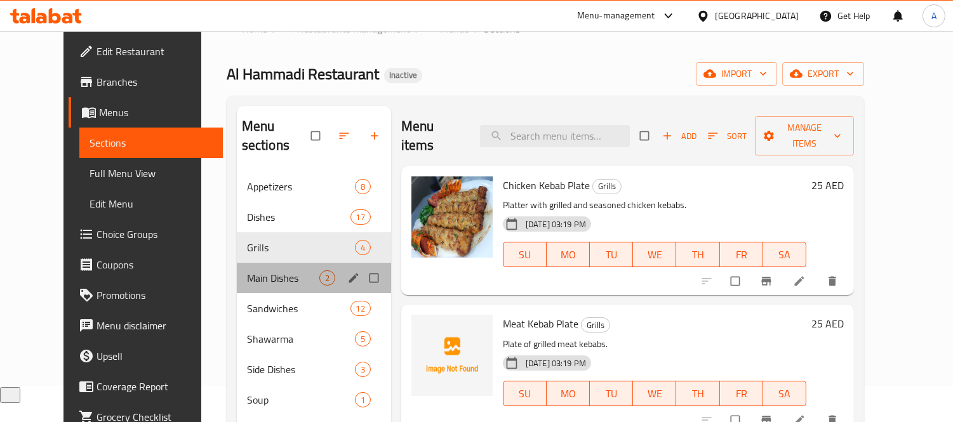
click at [247, 270] on span "Main Dishes" at bounding box center [283, 277] width 72 height 15
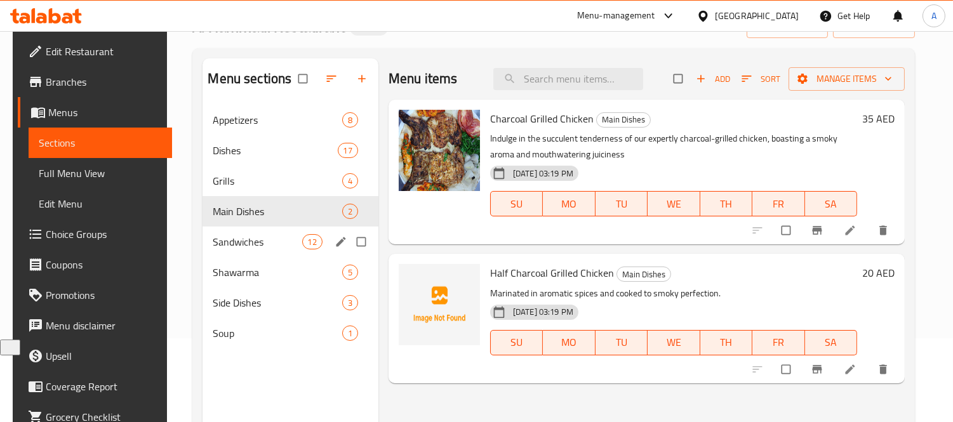
scroll to position [107, 0]
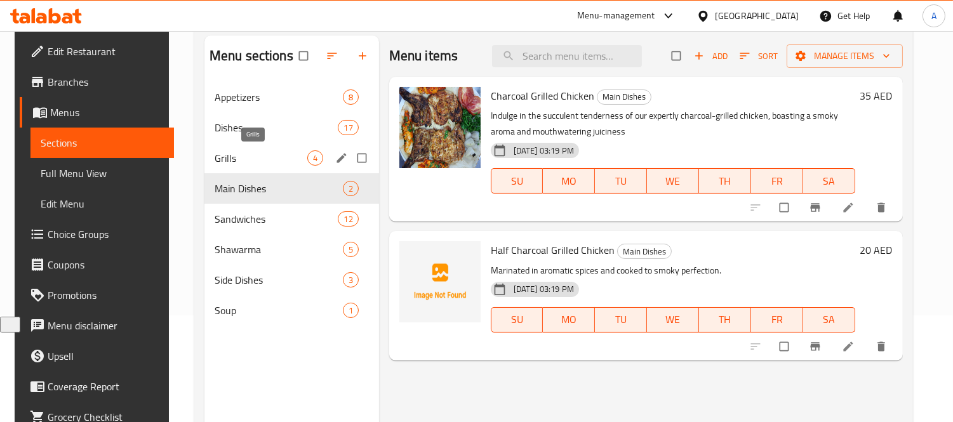
click at [263, 161] on span "Grills" at bounding box center [261, 157] width 93 height 15
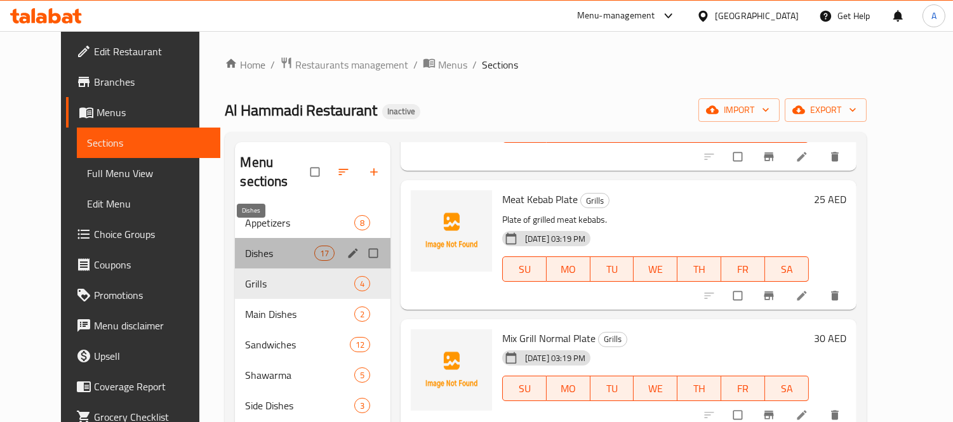
click at [272, 246] on span "Dishes" at bounding box center [279, 253] width 69 height 15
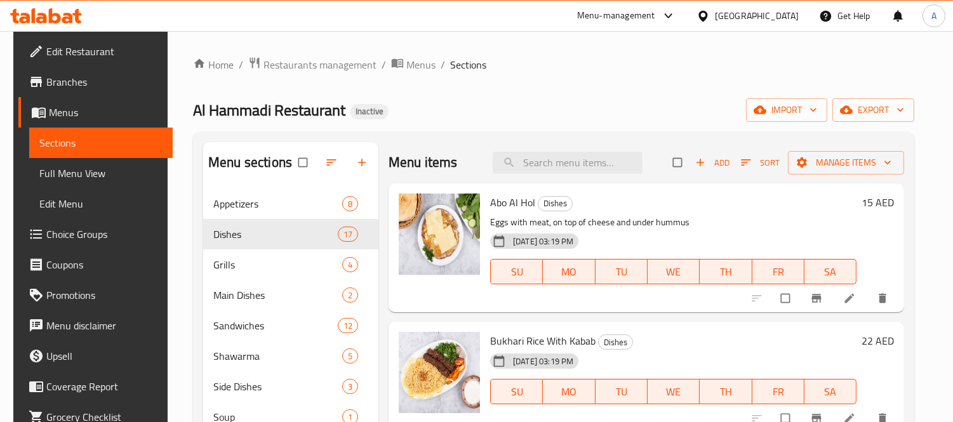
click at [618, 182] on div "Menu items Add Sort Manage items" at bounding box center [647, 162] width 516 height 41
click at [614, 173] on input "search" at bounding box center [568, 163] width 150 height 22
paste input "Harhoura"
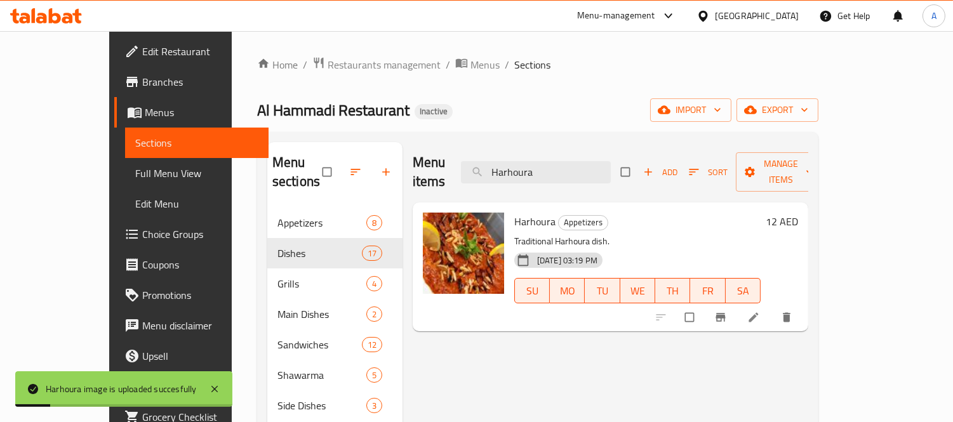
drag, startPoint x: 596, startPoint y: 161, endPoint x: 493, endPoint y: 156, distance: 103.0
click at [500, 161] on input "Harhoura" at bounding box center [536, 172] width 150 height 22
paste input "ummus Beiruti"
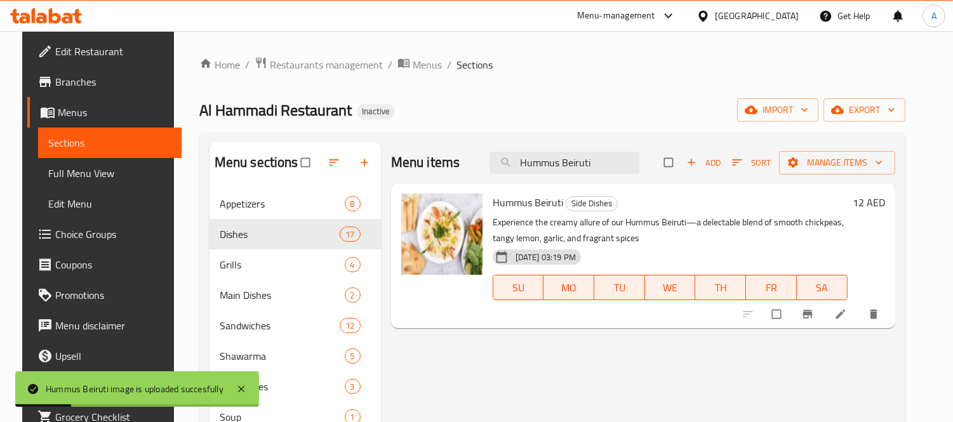
drag, startPoint x: 626, startPoint y: 161, endPoint x: 443, endPoint y: 151, distance: 183.1
click at [443, 151] on div "Menu items Hummus Beiruti Add Sort Manage items" at bounding box center [643, 162] width 504 height 41
paste input "With Meat Sandwich"
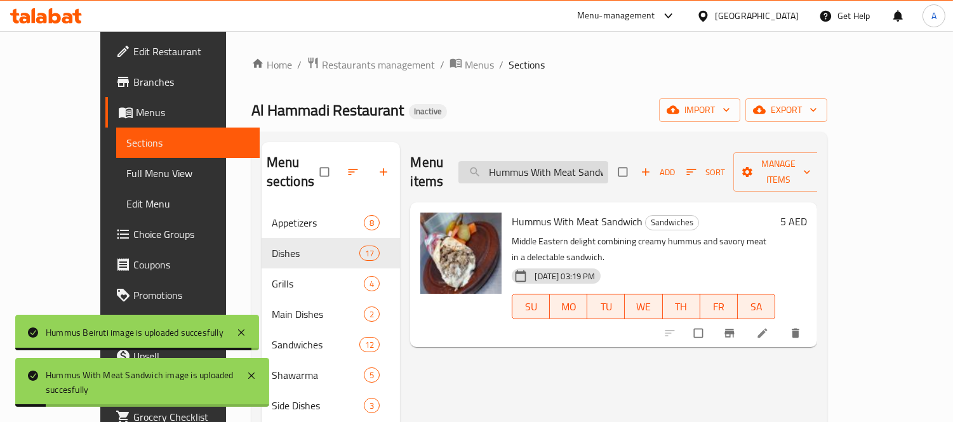
click at [597, 169] on input "Hummus With Meat Sandwich" at bounding box center [533, 172] width 150 height 22
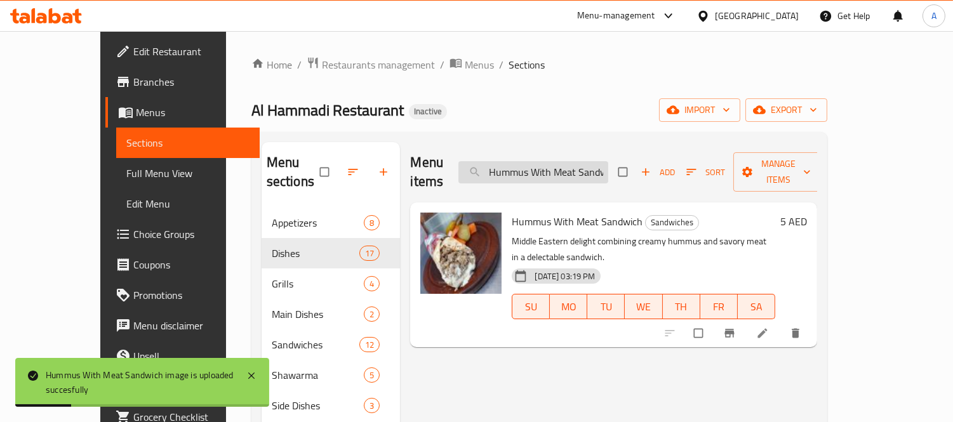
click at [597, 169] on input "Hummus With Meat Sandwich" at bounding box center [533, 172] width 150 height 22
paste input "search"
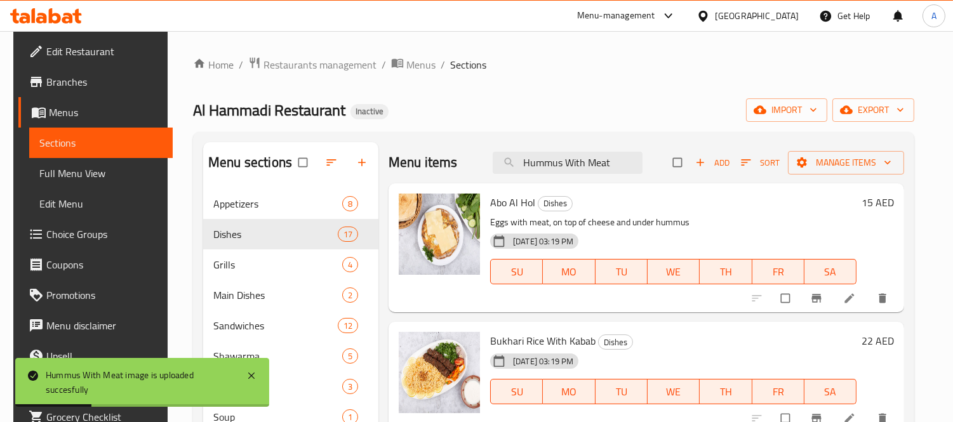
drag, startPoint x: 617, startPoint y: 151, endPoint x: 465, endPoint y: 145, distance: 151.9
click at [465, 145] on div "Menu items Hummus With Meat Add Sort Manage items" at bounding box center [647, 162] width 516 height 41
paste input "search"
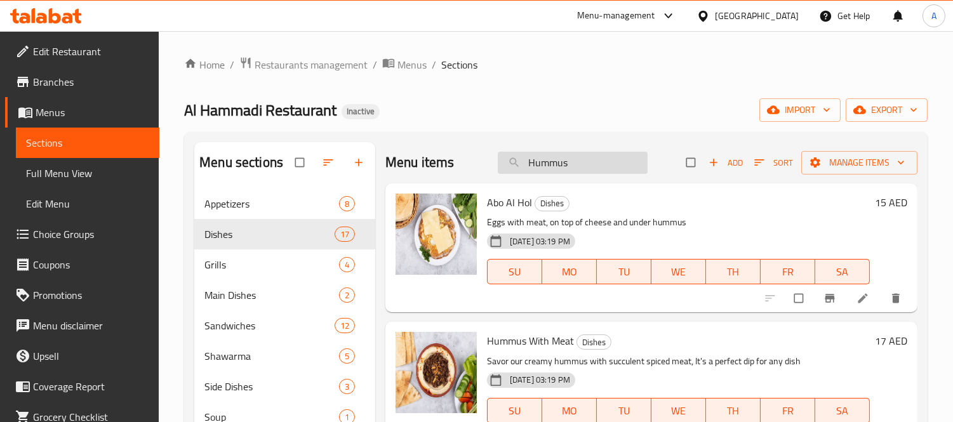
drag, startPoint x: 570, startPoint y: 167, endPoint x: 505, endPoint y: 160, distance: 65.1
click at [506, 161] on input "Hummus" at bounding box center [573, 163] width 150 height 22
paste input "Italian Shawarma"
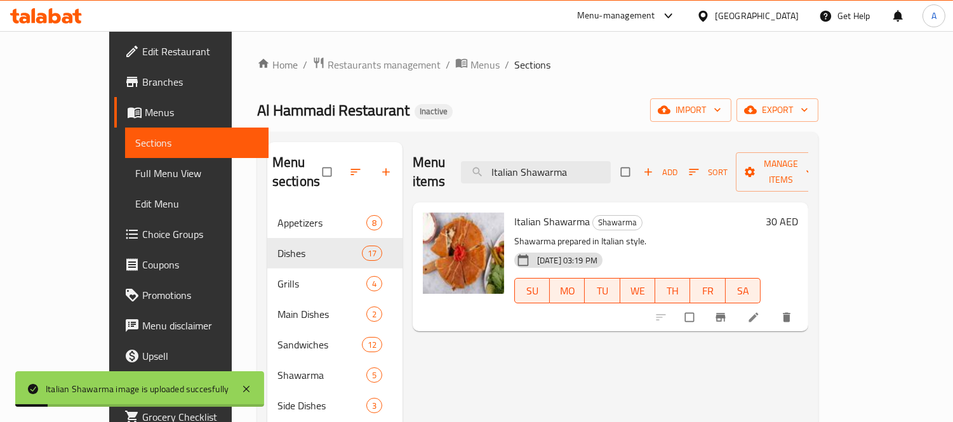
drag, startPoint x: 616, startPoint y: 161, endPoint x: 316, endPoint y: 122, distance: 303.5
click at [319, 123] on div "Home / Restaurants management / Menus / Sections Al Hammadi Restaurant Inactive…" at bounding box center [537, 316] width 561 height 518
paste input "Lentil Soup"
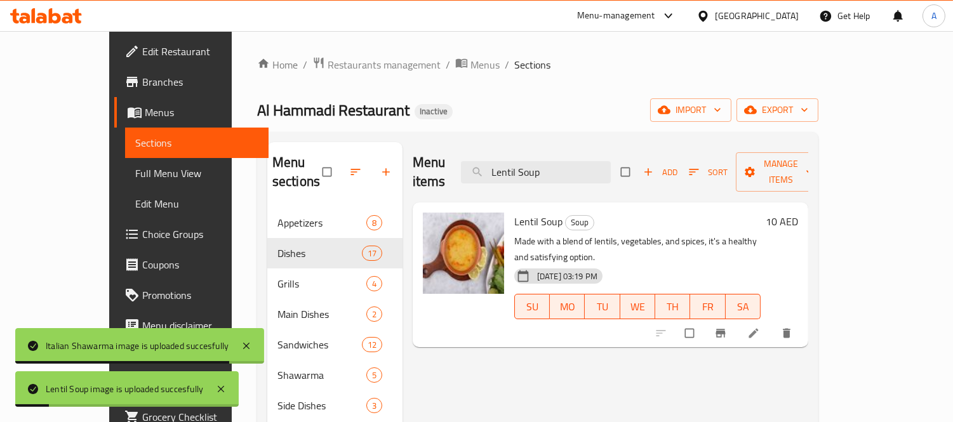
drag, startPoint x: 602, startPoint y: 167, endPoint x: 378, endPoint y: 159, distance: 223.6
click at [403, 159] on div "Menu items Lentil Soup Add Sort Manage items Lentil Soup Soup Made with a blend…" at bounding box center [606, 353] width 406 height 422
paste input "Meat Kabab Sandwich"
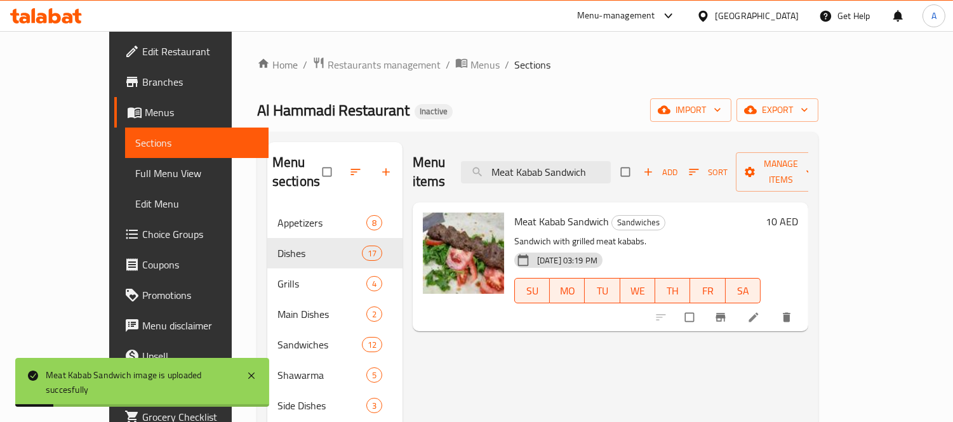
drag, startPoint x: 623, startPoint y: 156, endPoint x: 363, endPoint y: 119, distance: 262.9
click at [363, 119] on div "Home / Restaurants management / Menus / Sections Al Hammadi Restaurant Inactive…" at bounding box center [537, 316] width 561 height 518
paste input "ebab Plate"
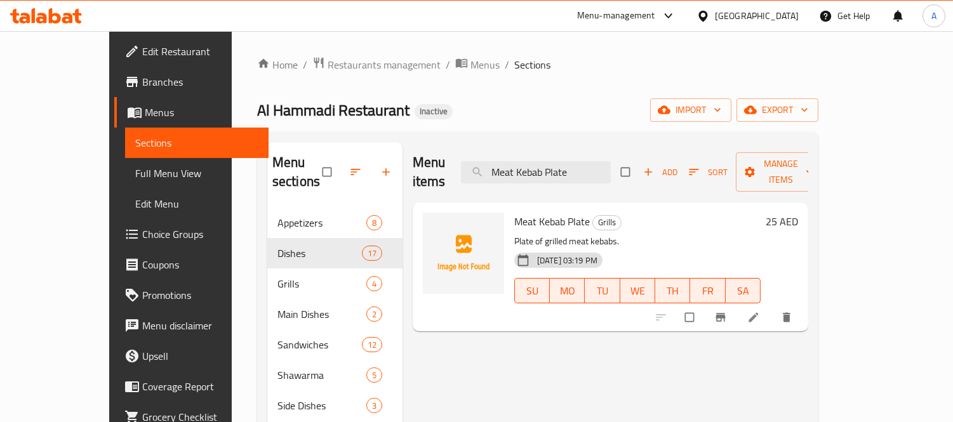
click at [519, 212] on span "Meat Kebab Plate" at bounding box center [552, 221] width 76 height 19
copy h6 "Meat Kebab Plate"
drag, startPoint x: 619, startPoint y: 173, endPoint x: 463, endPoint y: 160, distance: 156.1
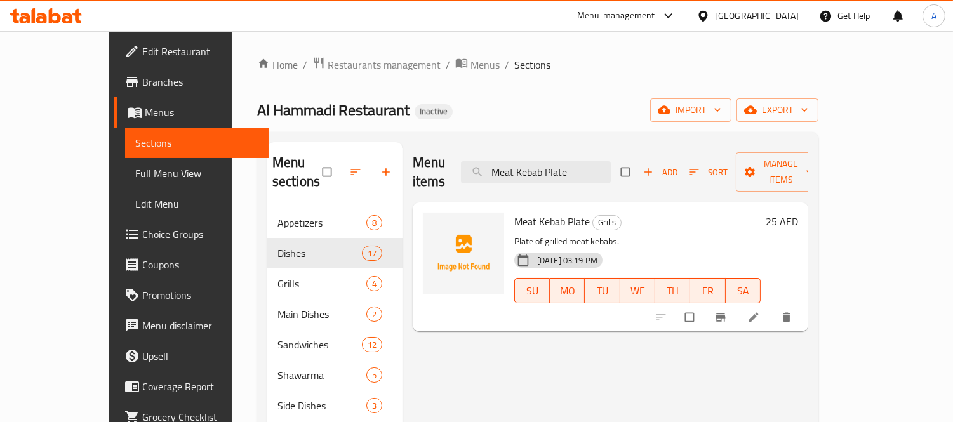
click at [463, 160] on div "Menu items Meat Kebab Plate Add Sort Manage items" at bounding box center [611, 172] width 396 height 60
paste input "Marina Shawarma"
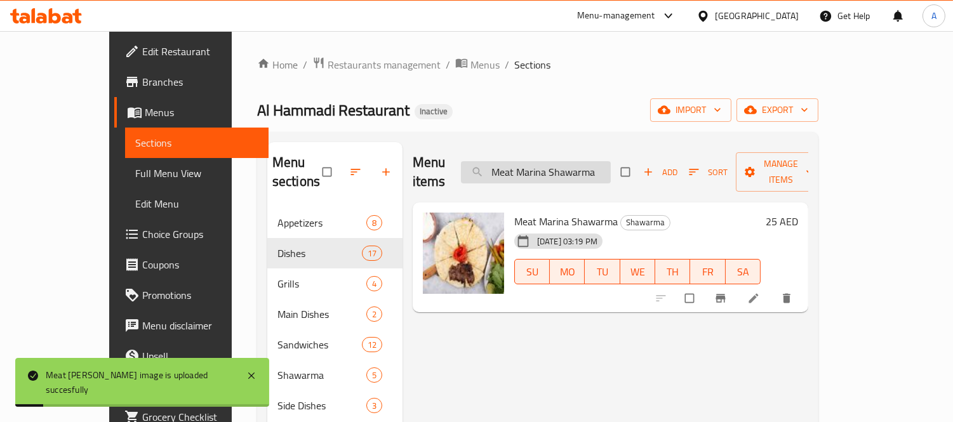
click at [602, 161] on input "Meat Marina Shawarma" at bounding box center [536, 172] width 150 height 22
paste input "Nashif Sandwich"
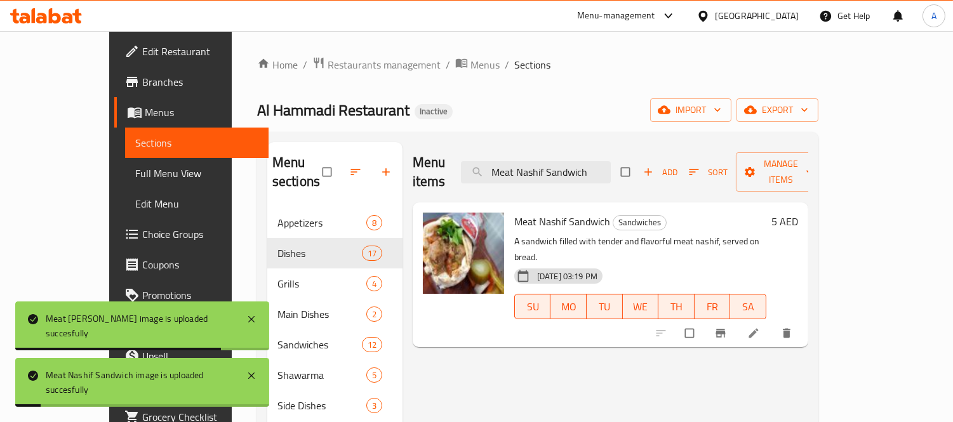
click at [583, 178] on div "Menu items Meat Nashif Sandwich Add Sort Manage items" at bounding box center [611, 172] width 396 height 60
click at [582, 163] on input "Meat Nashif Sandwich" at bounding box center [536, 172] width 150 height 22
paste input "search"
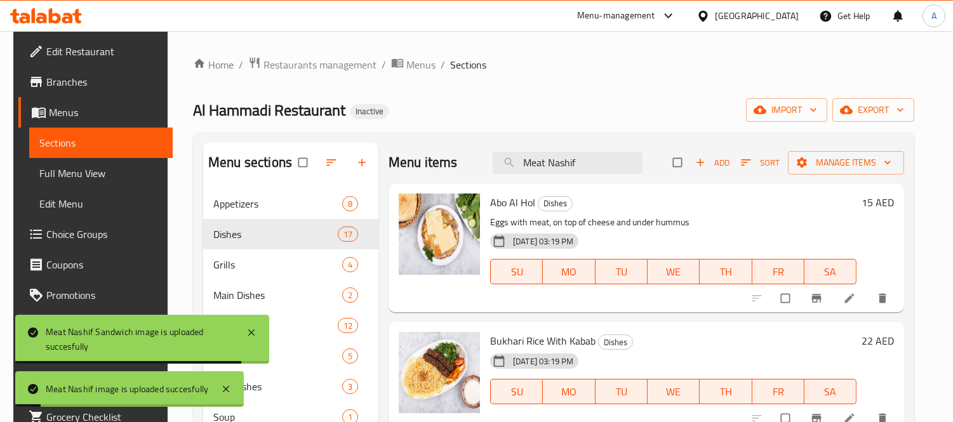
drag, startPoint x: 610, startPoint y: 161, endPoint x: 484, endPoint y: 147, distance: 126.5
click at [495, 149] on div "Menu items Meat Nashif Add Sort Manage items" at bounding box center [647, 162] width 516 height 41
paste input "ix Grill Normal Plate"
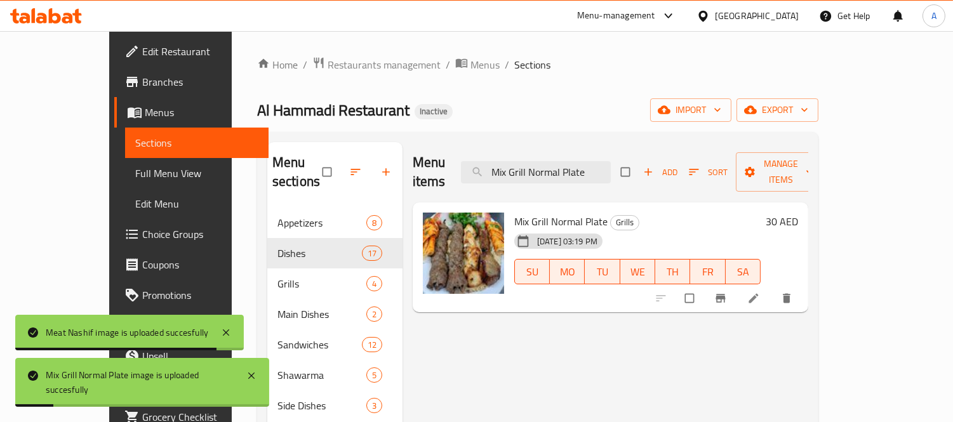
drag, startPoint x: 637, startPoint y: 168, endPoint x: 328, endPoint y: 152, distance: 310.2
click at [335, 153] on div "Menu sections Appetizers 8 Dishes 17 Grills 4 Main Dishes 2 Sandwiches 12 Shawa…" at bounding box center [537, 353] width 541 height 422
paste input "Vegetables Sandwich"
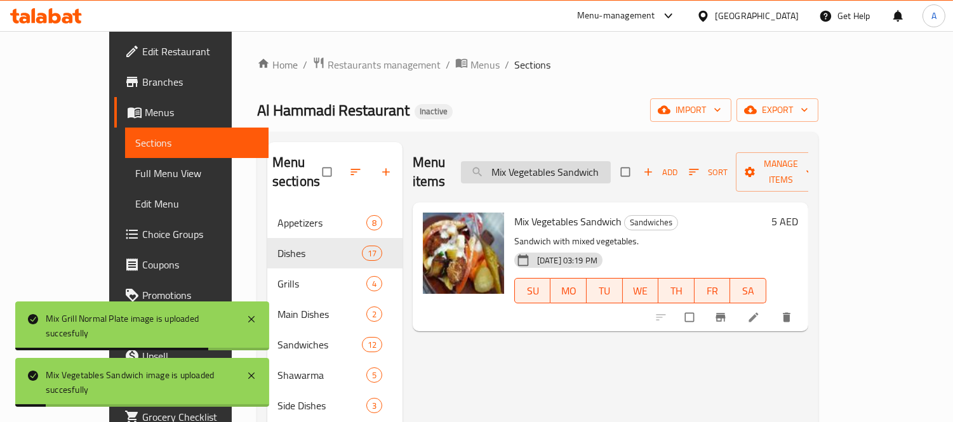
click at [565, 167] on input "Mix Vegetables Sandwich" at bounding box center [536, 172] width 150 height 22
paste input "Pepsi"
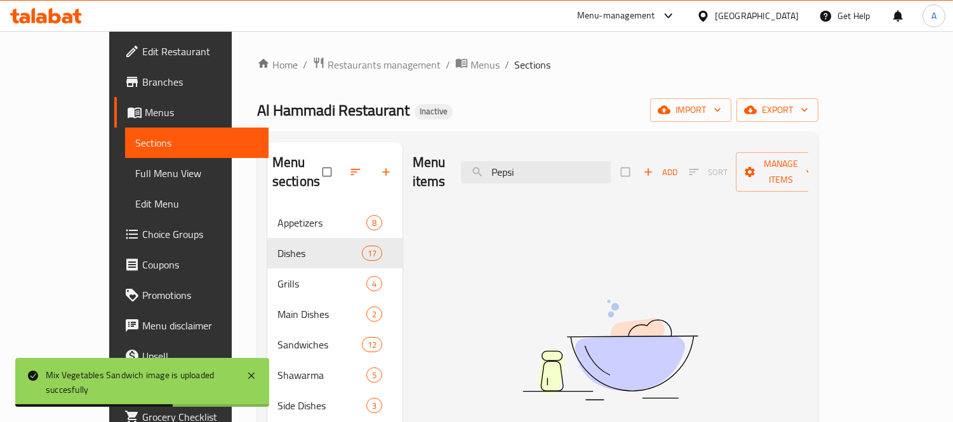
drag, startPoint x: 584, startPoint y: 165, endPoint x: 340, endPoint y: 134, distance: 246.4
click at [340, 134] on div "Menu sections Appetizers 8 Dishes 17 Grills 4 Main Dishes 2 Sandwiches 12 Shawa…" at bounding box center [537, 353] width 561 height 443
paste input "Rabasha Beef"
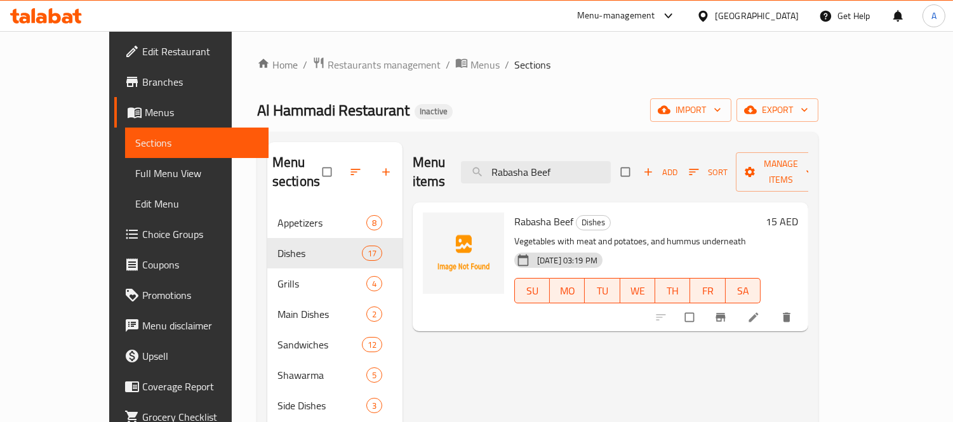
click at [514, 212] on span "Rabasha Beef" at bounding box center [543, 221] width 59 height 19
copy h6 "Rabasha Beef"
click at [514, 212] on span "Rabasha Beef" at bounding box center [543, 221] width 59 height 19
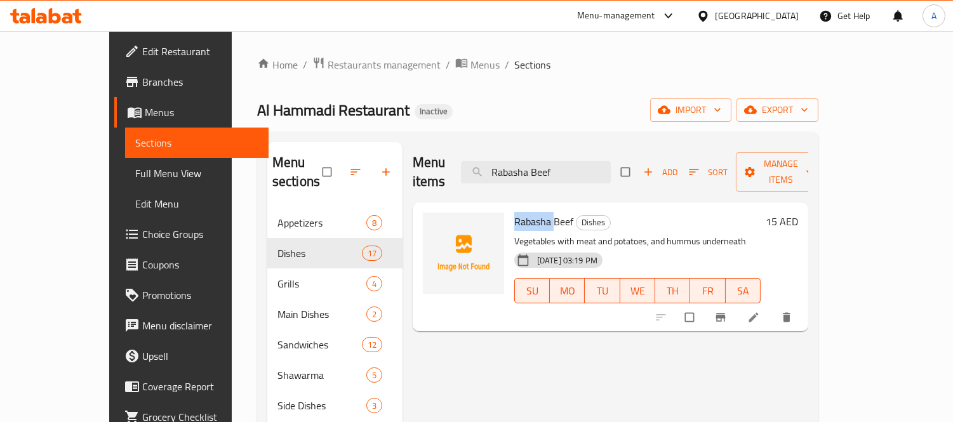
click at [514, 212] on span "Rabasha Beef" at bounding box center [543, 221] width 59 height 19
click at [572, 162] on input "Rabasha Beef" at bounding box center [536, 172] width 150 height 22
click at [515, 212] on span "Rabasha Beef" at bounding box center [543, 221] width 59 height 19
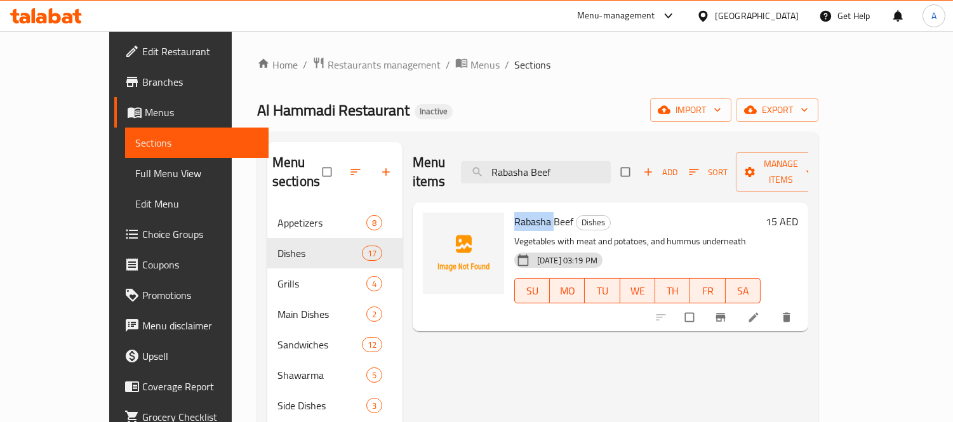
click at [515, 212] on span "Rabasha Beef" at bounding box center [543, 221] width 59 height 19
copy span "Rabasha"
click at [514, 212] on span "Rabasha Beef" at bounding box center [543, 221] width 59 height 19
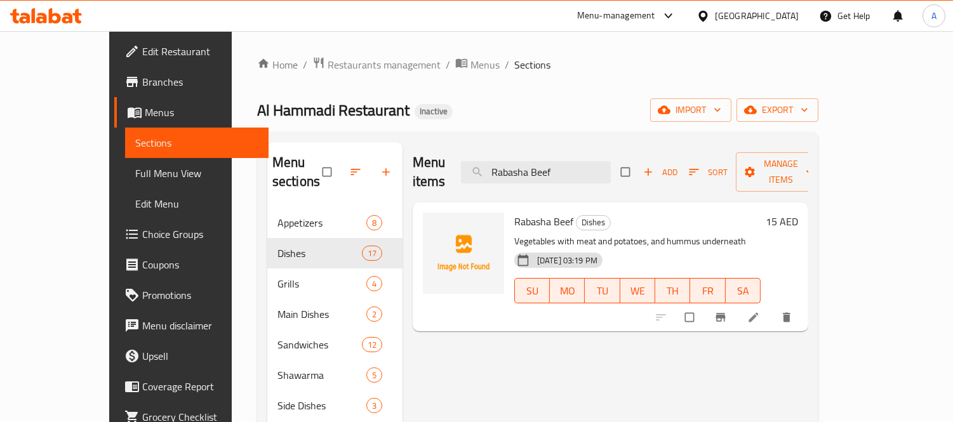
drag, startPoint x: 627, startPoint y: 151, endPoint x: 399, endPoint y: 147, distance: 228.0
click at [413, 147] on div "Menu items Rabasha Beef Add Sort Manage items" at bounding box center [611, 172] width 396 height 60
paste input "occa Salad"
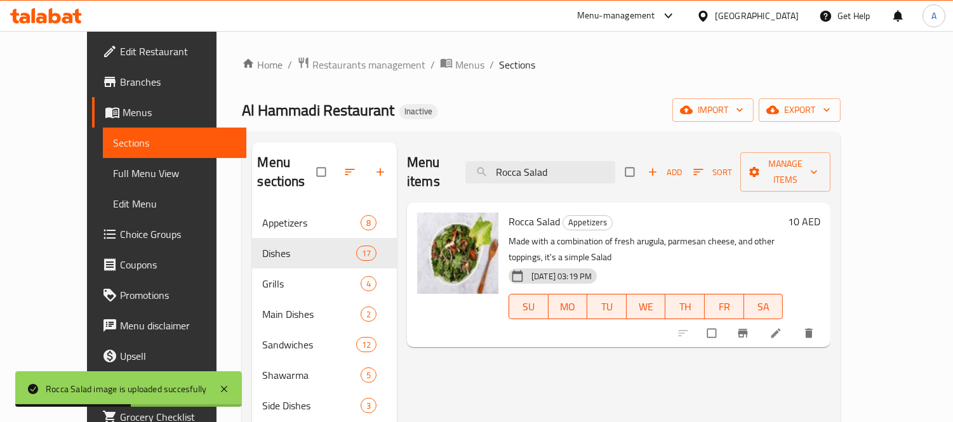
drag, startPoint x: 599, startPoint y: 169, endPoint x: 471, endPoint y: 164, distance: 127.7
click at [471, 164] on div "Menu items Rocca Salad Add Sort Manage items" at bounding box center [618, 172] width 423 height 60
paste input "Saiha Beef"
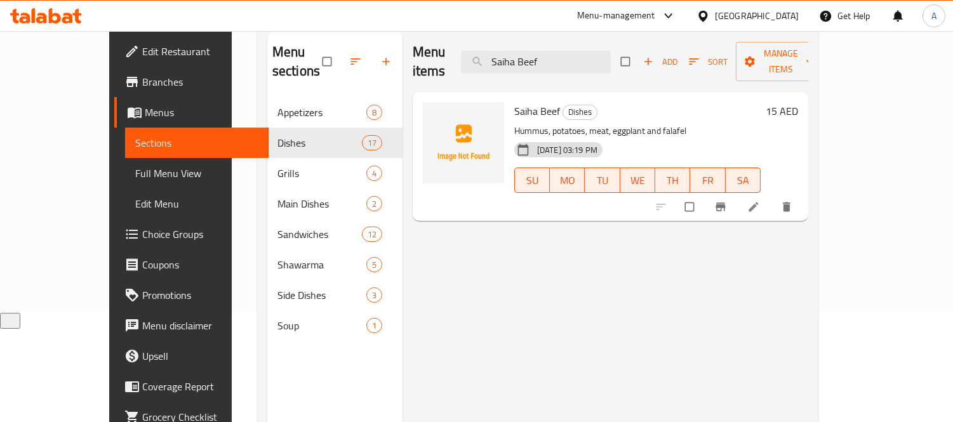
scroll to position [36, 0]
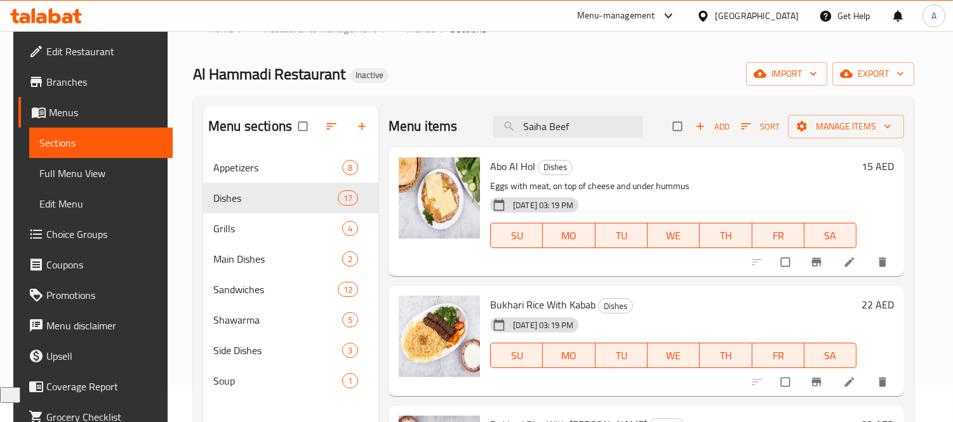
drag, startPoint x: 580, startPoint y: 131, endPoint x: 486, endPoint y: 117, distance: 95.5
click at [486, 117] on div "Menu items Saiha Beef Add Sort Manage items" at bounding box center [647, 126] width 516 height 41
paste input "hakshouka"
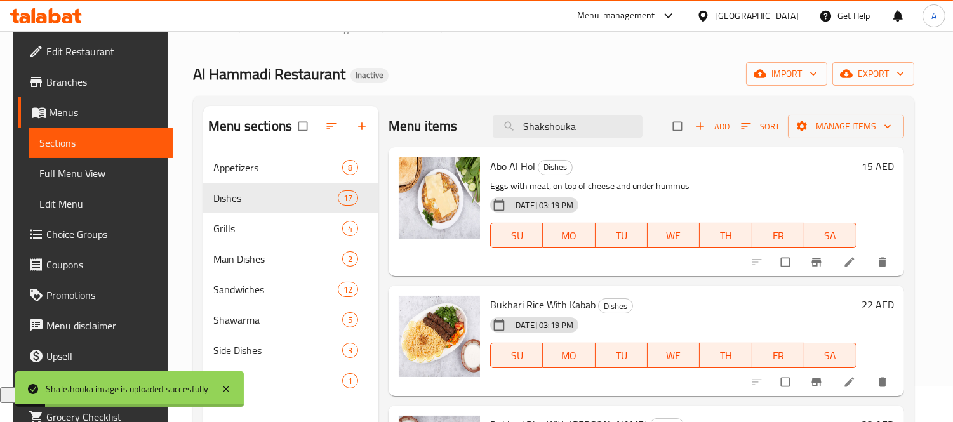
drag, startPoint x: 587, startPoint y: 127, endPoint x: 446, endPoint y: 111, distance: 141.8
click at [449, 111] on div "Menu items Shakshouka Add Sort Manage items" at bounding box center [647, 126] width 516 height 41
paste input "ish Tawook Plate"
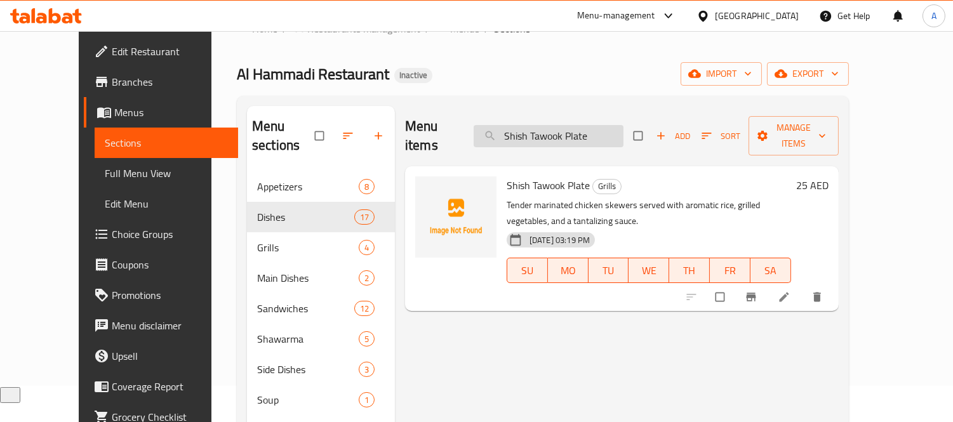
click at [599, 125] on input "Shish Tawook Plate" at bounding box center [549, 136] width 150 height 22
paste input "Sandwich"
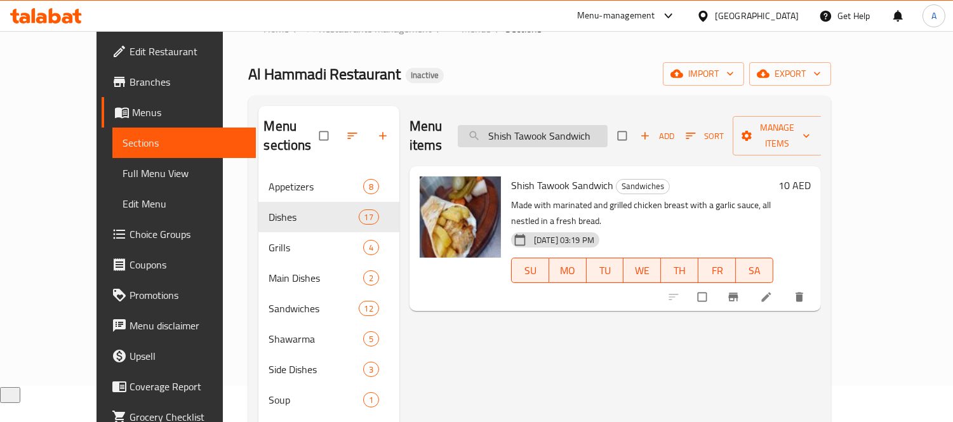
click at [578, 125] on input "Shish Tawook Sandwich" at bounding box center [533, 136] width 150 height 22
paste input "rimps"
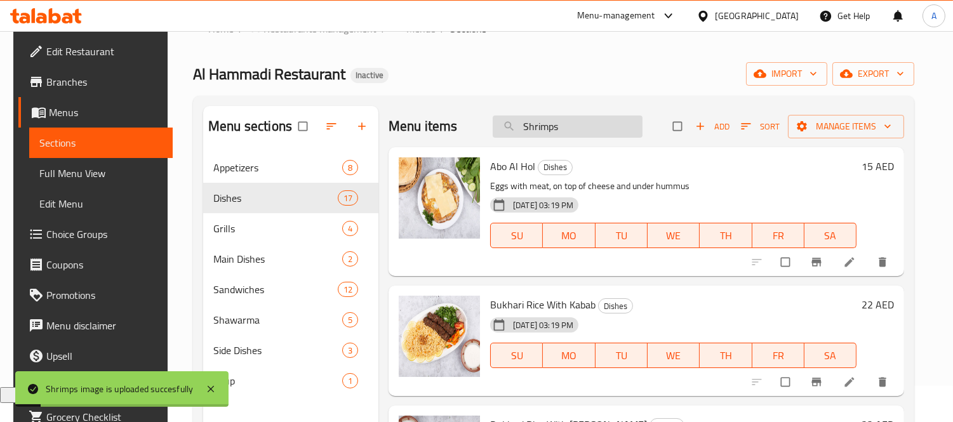
click at [570, 126] on input "Shrimps" at bounding box center [568, 127] width 150 height 22
paste input "team Rice"
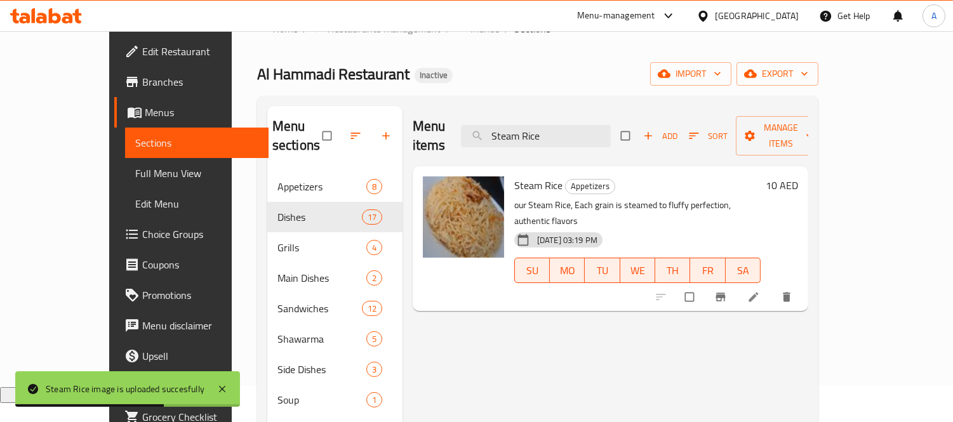
paste input "Tabbouleh"
drag, startPoint x: 469, startPoint y: 116, endPoint x: 462, endPoint y: 115, distance: 7.0
click at [462, 115] on div "Menu items Steam Rice Add Sort Manage items" at bounding box center [611, 136] width 396 height 60
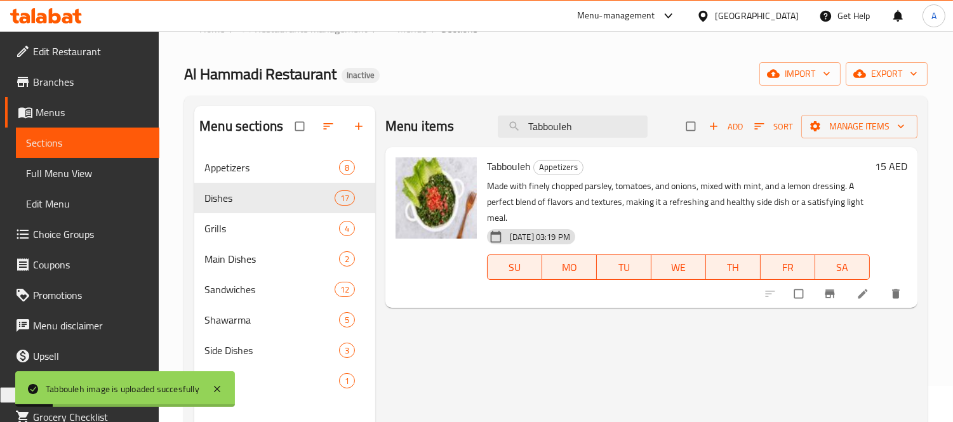
drag, startPoint x: 607, startPoint y: 123, endPoint x: 286, endPoint y: 117, distance: 321.3
click at [286, 117] on div "Menu sections Appetizers 8 Dishes 17 Grills 4 Main Dishes 2 Sandwiches 12 Shawa…" at bounding box center [555, 317] width 723 height 422
paste input "ikka Sandwic"
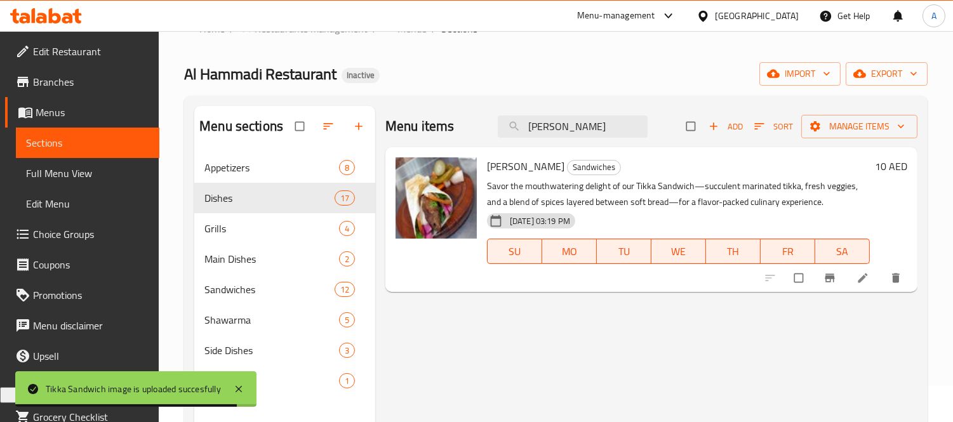
drag, startPoint x: 618, startPoint y: 125, endPoint x: 496, endPoint y: 117, distance: 122.8
click at [496, 117] on div "Menu items Tikka Sandwich Add Sort Manage items" at bounding box center [651, 126] width 532 height 41
paste input "Vimto"
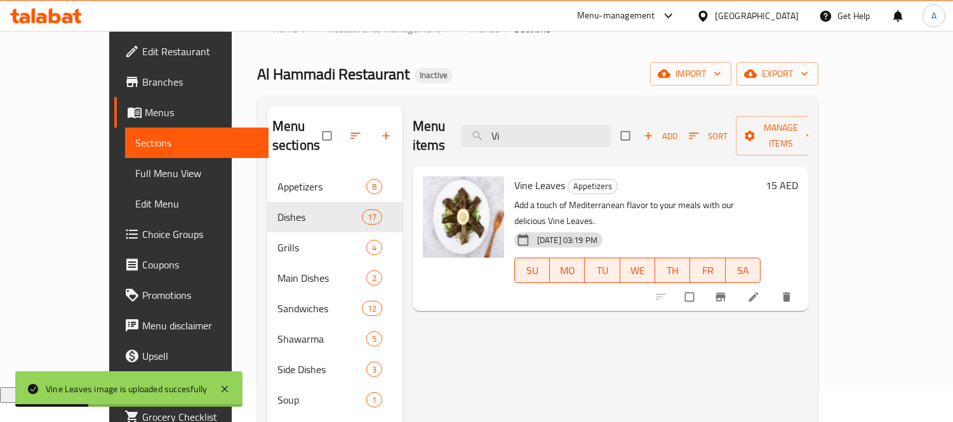
drag, startPoint x: 575, startPoint y: 127, endPoint x: 289, endPoint y: 99, distance: 287.7
click at [291, 100] on div "Menu sections Appetizers 8 Dishes 17 Grills 4 Main Dishes 2 Sandwiches 12 Shawa…" at bounding box center [537, 317] width 561 height 443
paste input "Yoghurt With Cucumber"
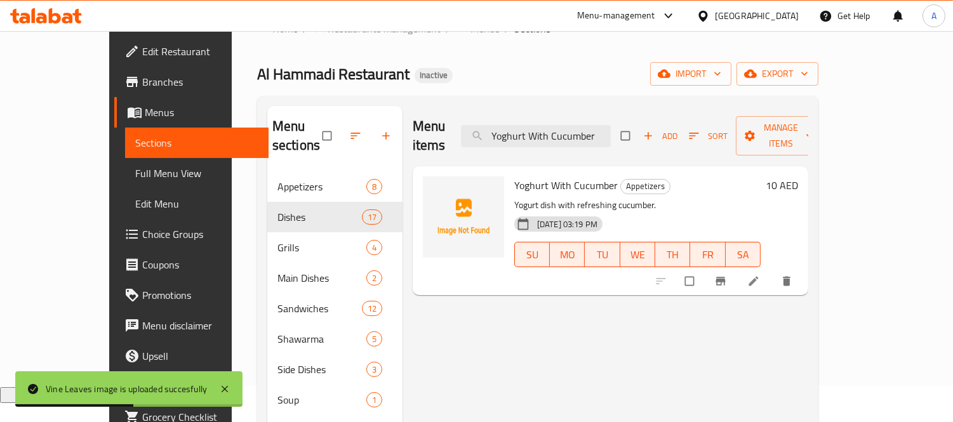
type input "Yoghurt With Cucumber"
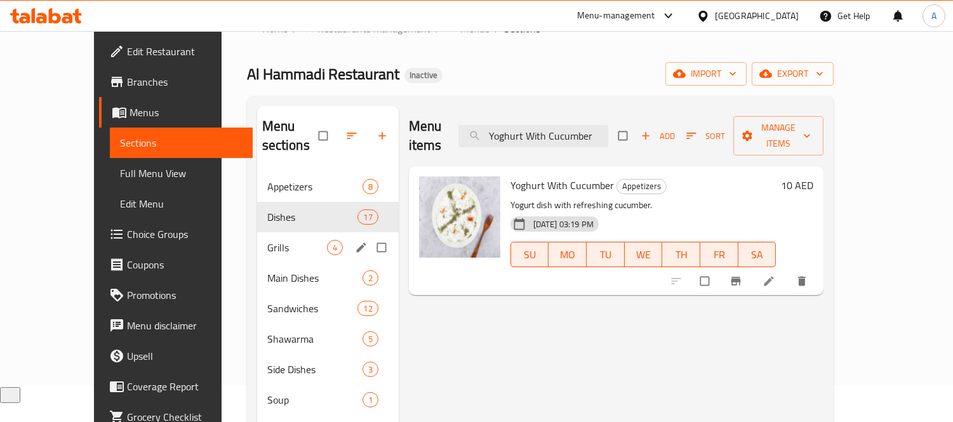
click at [257, 232] on div "Grills 4" at bounding box center [328, 247] width 142 height 30
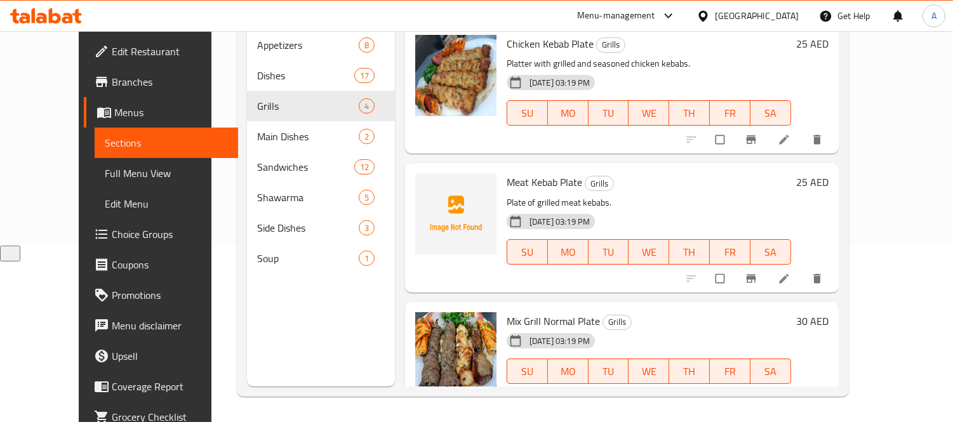
click at [540, 173] on span "Meat Kebab Plate" at bounding box center [545, 182] width 76 height 19
copy h6 "Meat Kebab Plate"
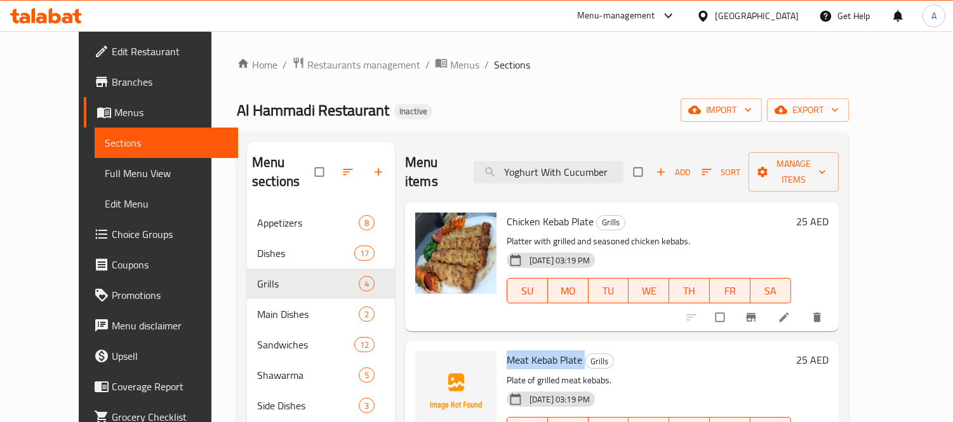
drag, startPoint x: 103, startPoint y: 173, endPoint x: 240, endPoint y: 80, distance: 165.4
click at [105, 173] on span "Full Menu View" at bounding box center [166, 173] width 123 height 15
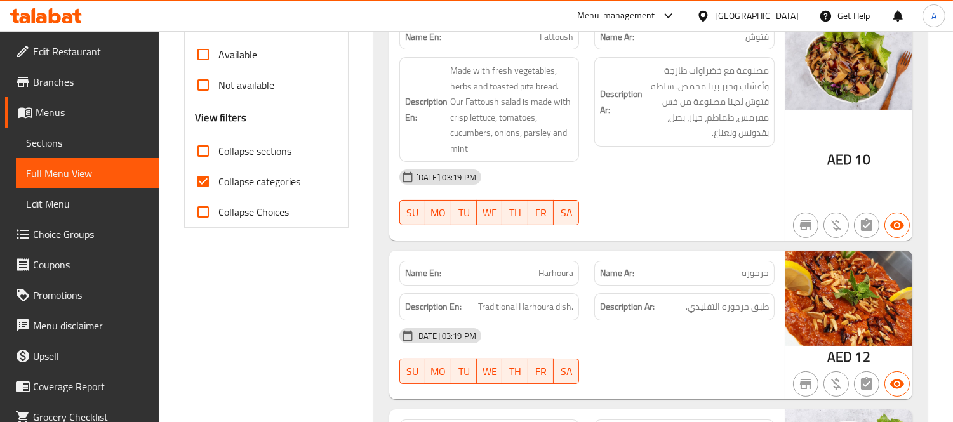
scroll to position [423, 0]
click at [201, 187] on input "Collapse categories" at bounding box center [203, 181] width 30 height 30
checkbox input "false"
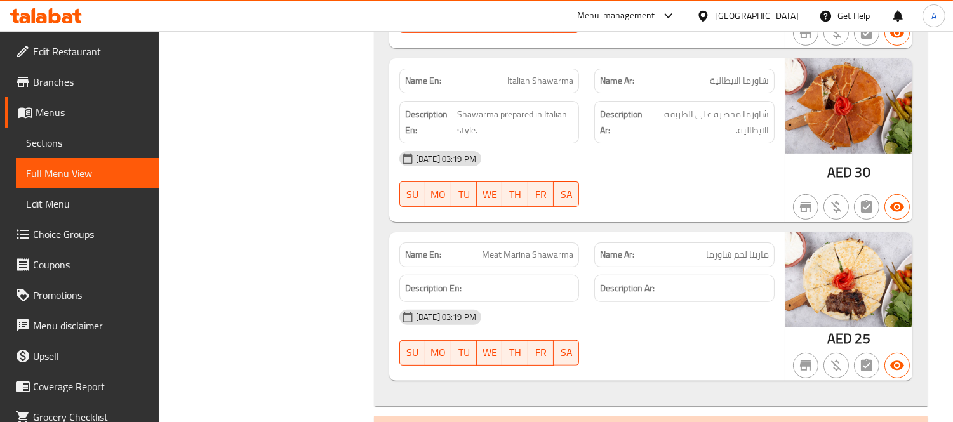
scroll to position [9349, 0]
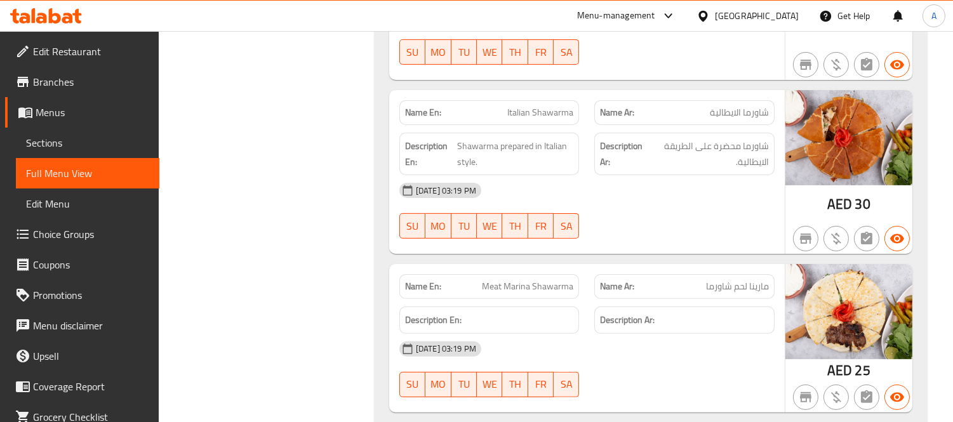
click at [66, 74] on span "Branches" at bounding box center [91, 81] width 116 height 15
